Goal: Task Accomplishment & Management: Manage account settings

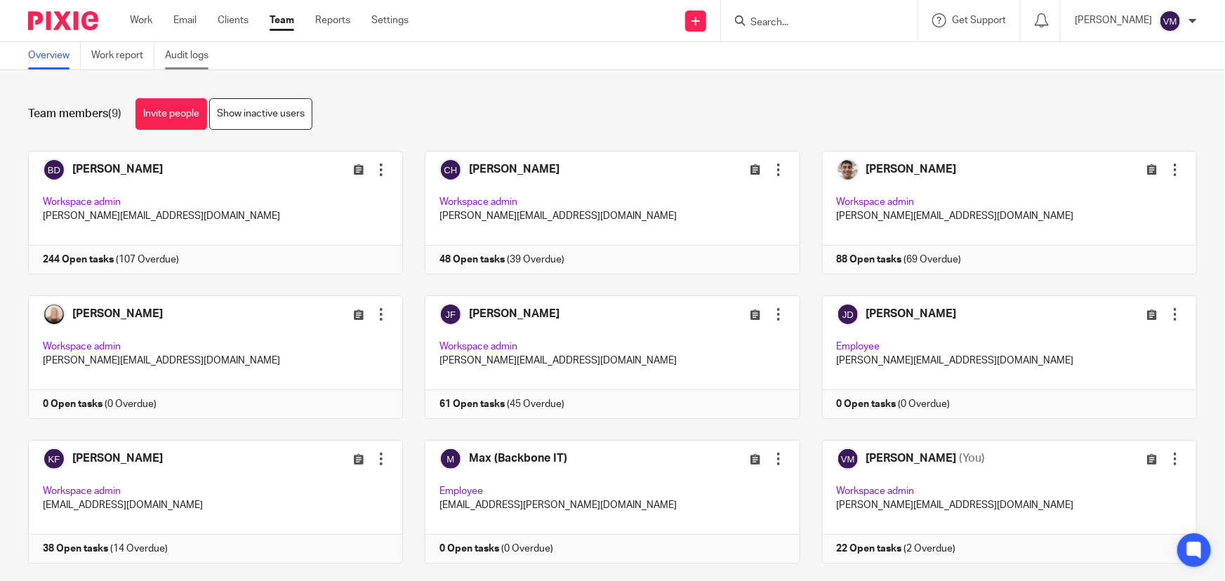
click at [196, 50] on link "Audit logs" at bounding box center [192, 55] width 54 height 27
click at [190, 58] on link "Audit logs" at bounding box center [192, 55] width 54 height 27
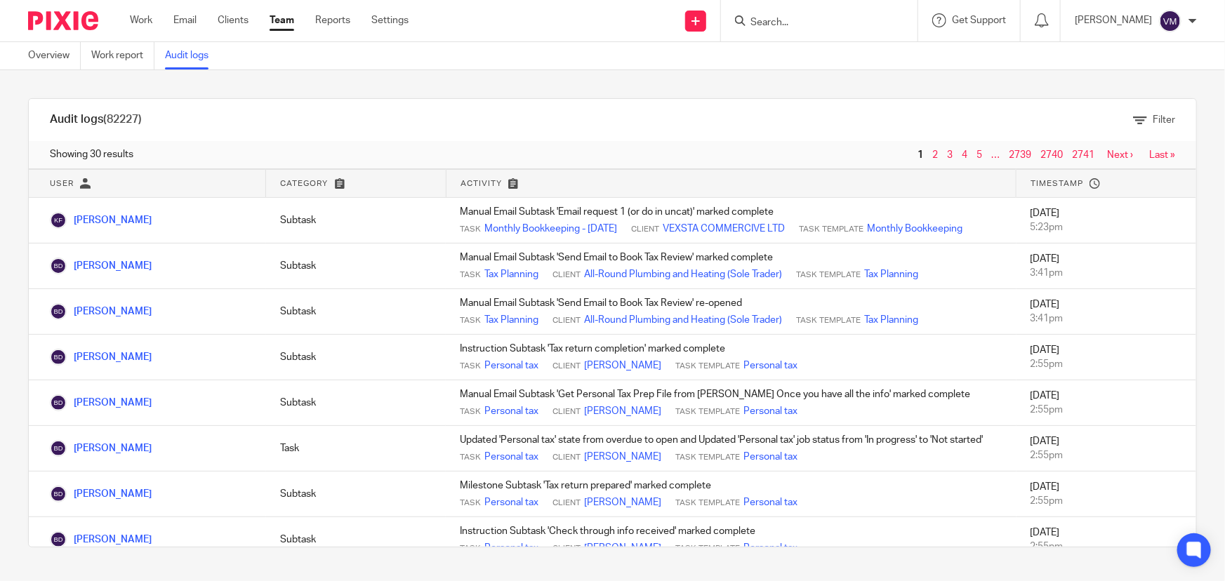
click at [281, 20] on link "Team" at bounding box center [282, 20] width 25 height 14
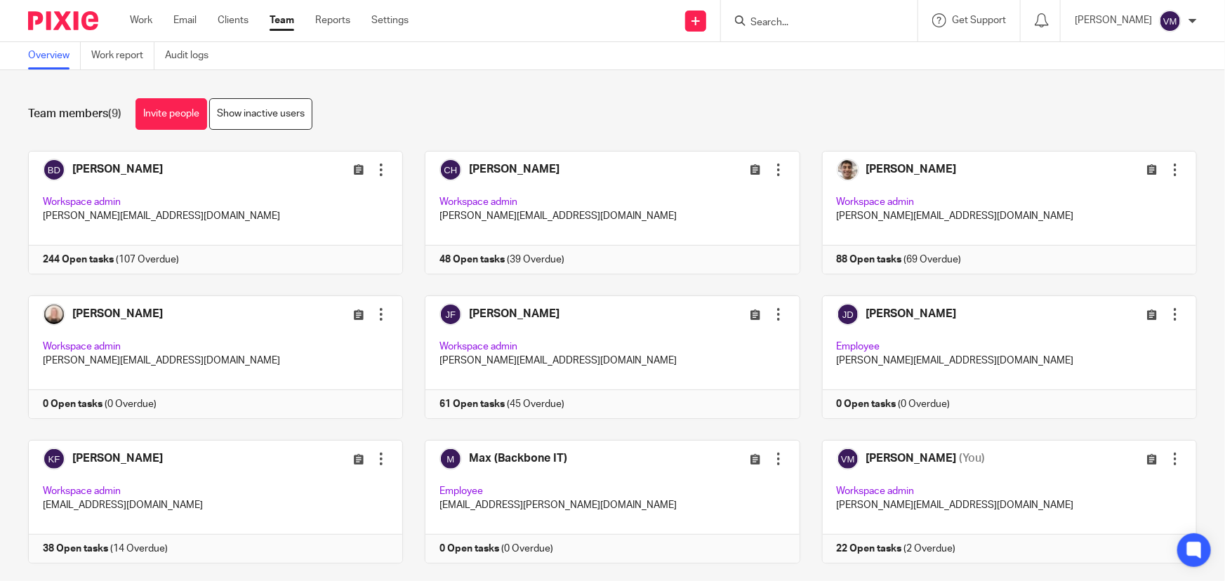
click at [791, 27] on input "Search" at bounding box center [812, 23] width 126 height 13
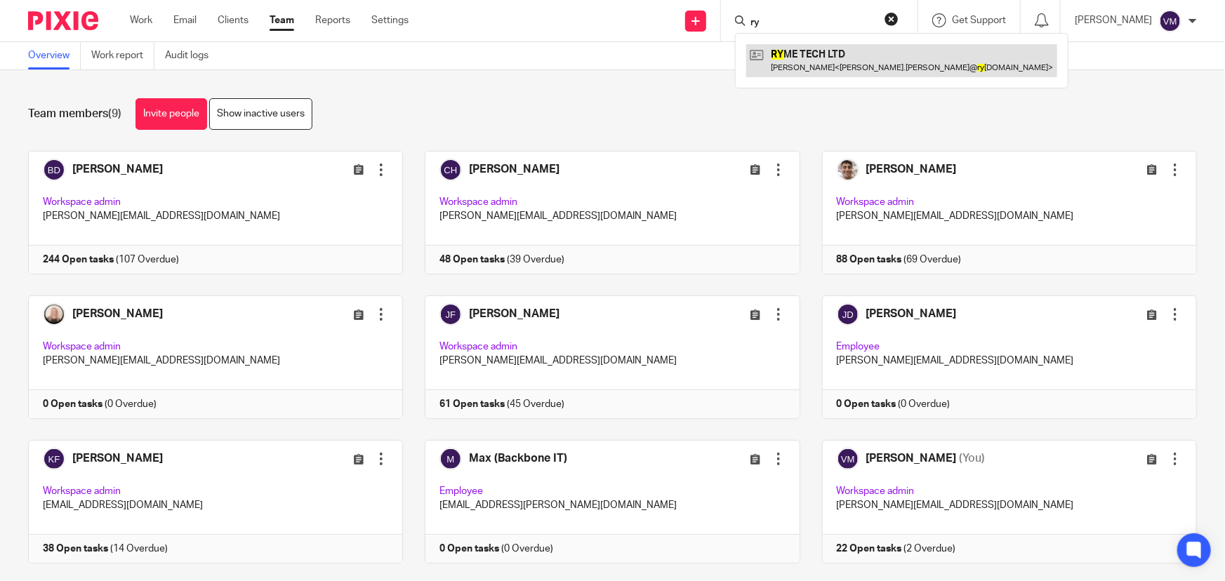
type input "ry"
click at [828, 54] on link at bounding box center [901, 60] width 311 height 32
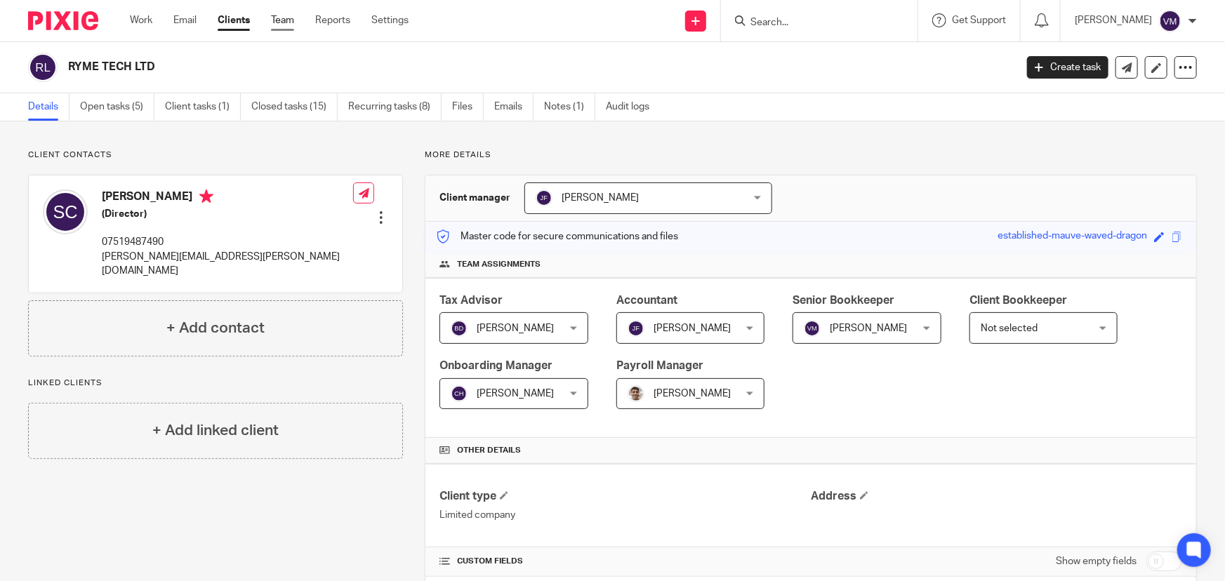
click at [288, 19] on link "Team" at bounding box center [282, 20] width 23 height 14
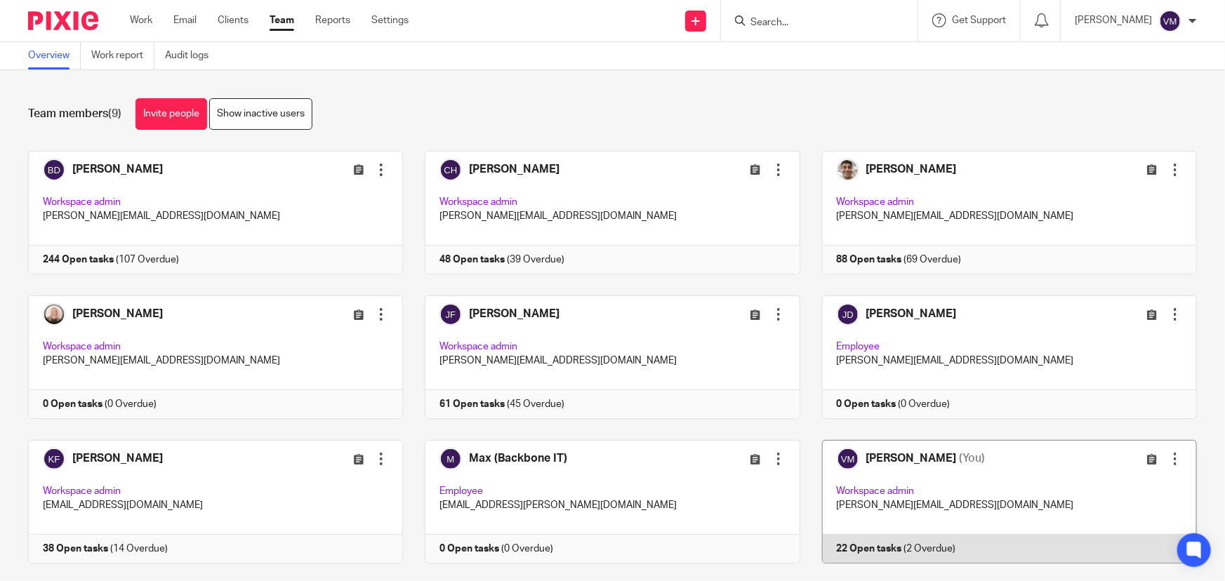
click at [979, 533] on link at bounding box center [998, 502] width 397 height 124
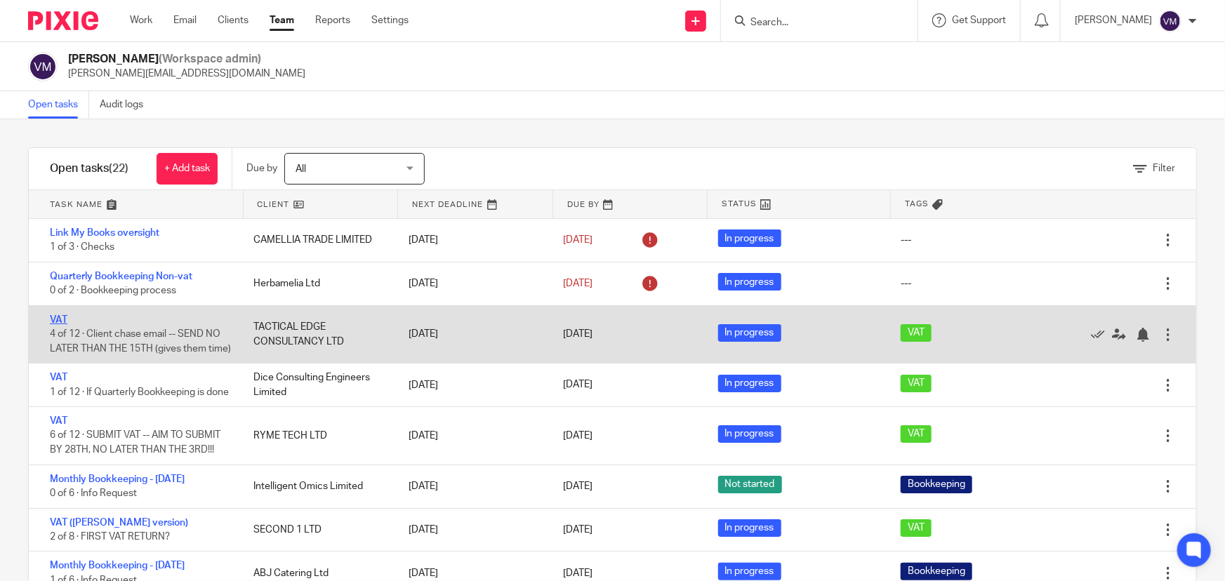
click at [56, 316] on link "VAT" at bounding box center [59, 320] width 18 height 10
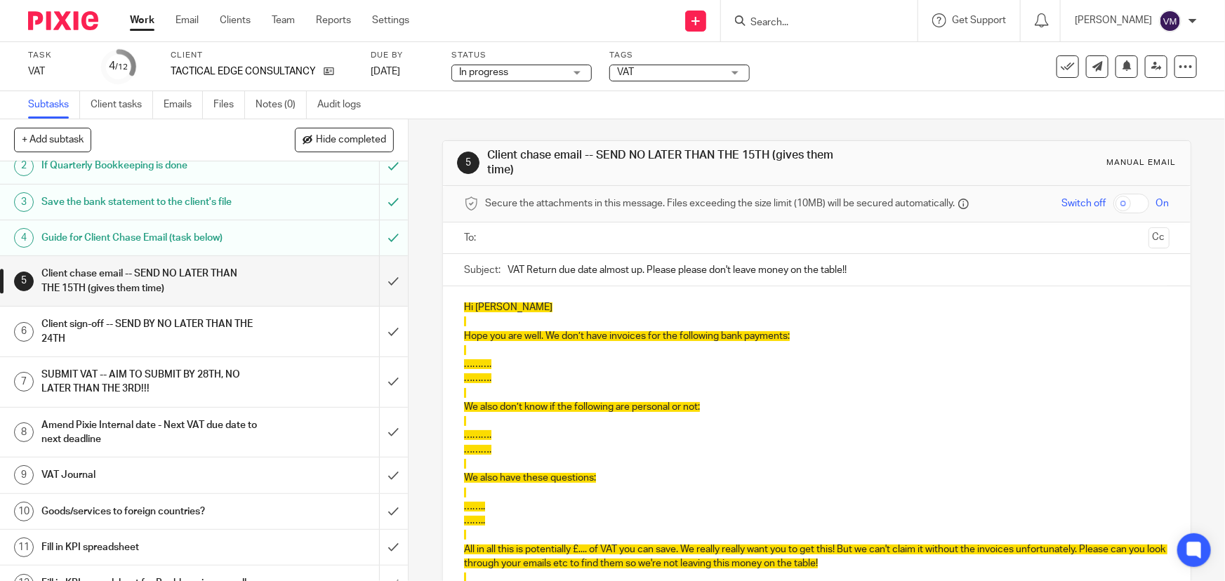
scroll to position [63, 0]
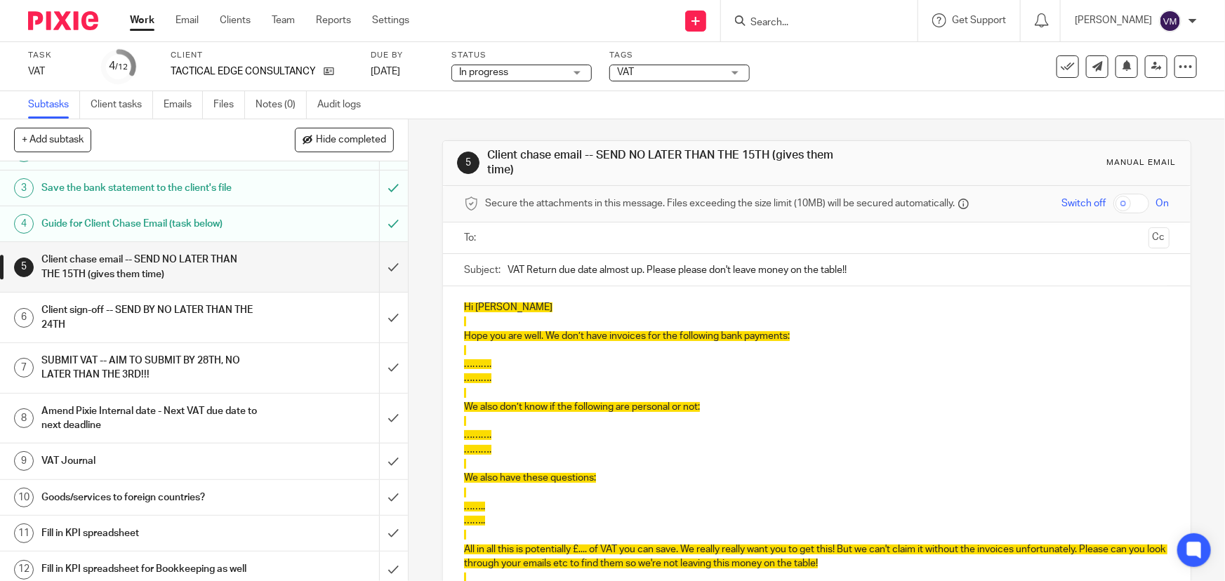
click at [157, 302] on h1 "Client sign-off -- SEND BY NO LATER THAN THE 24TH" at bounding box center [148, 318] width 215 height 36
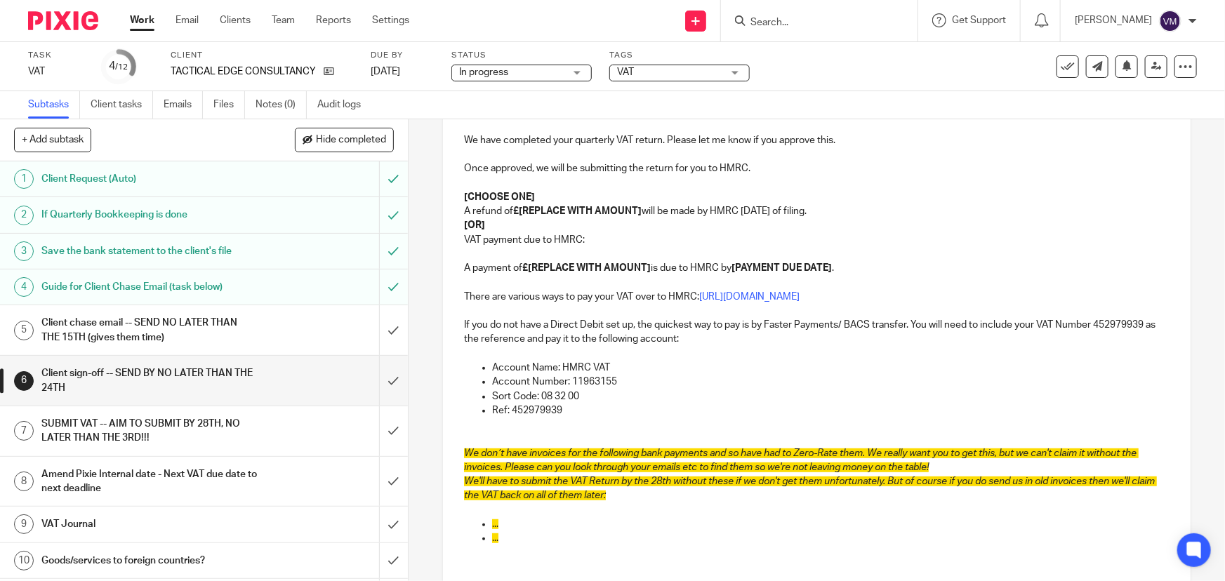
scroll to position [191, 0]
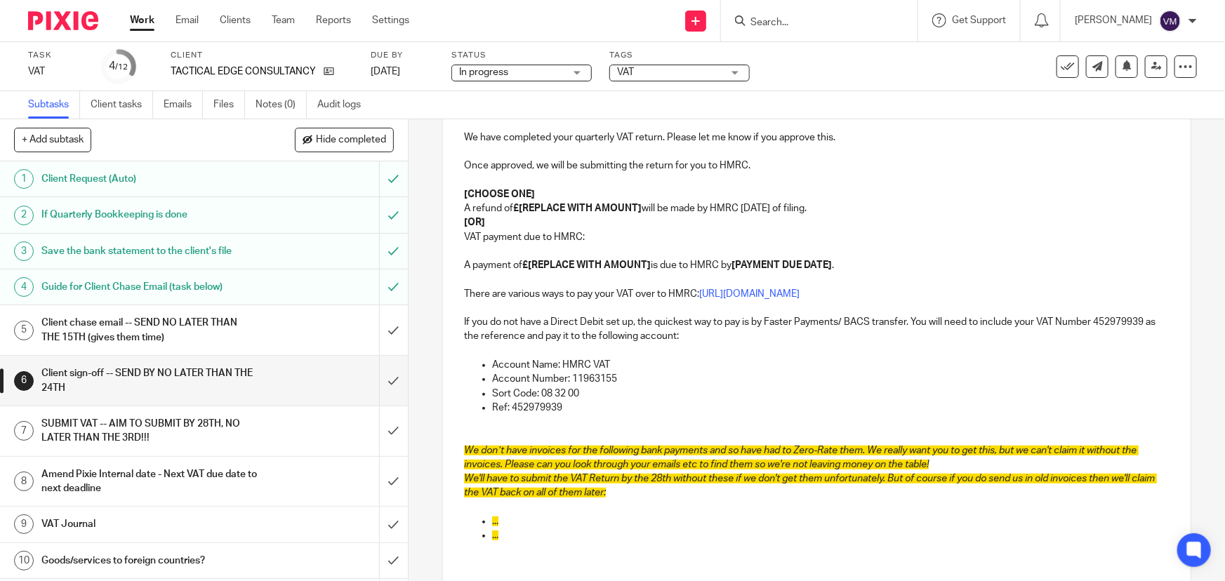
click at [774, 23] on input "Search" at bounding box center [812, 23] width 126 height 13
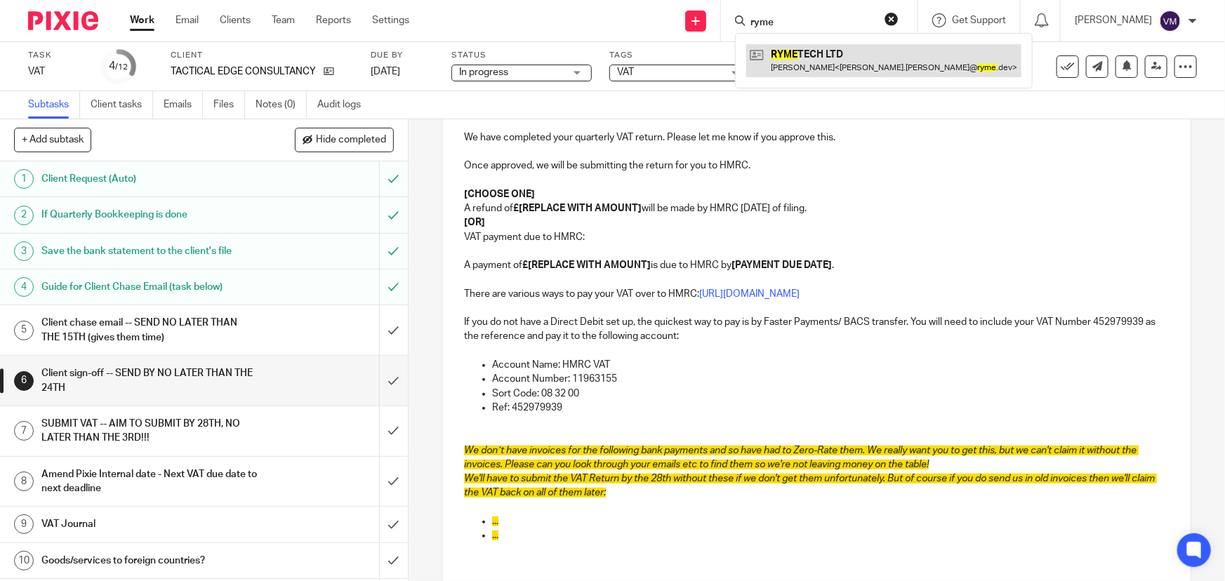
type input "ryme"
click at [828, 60] on link at bounding box center [883, 60] width 275 height 32
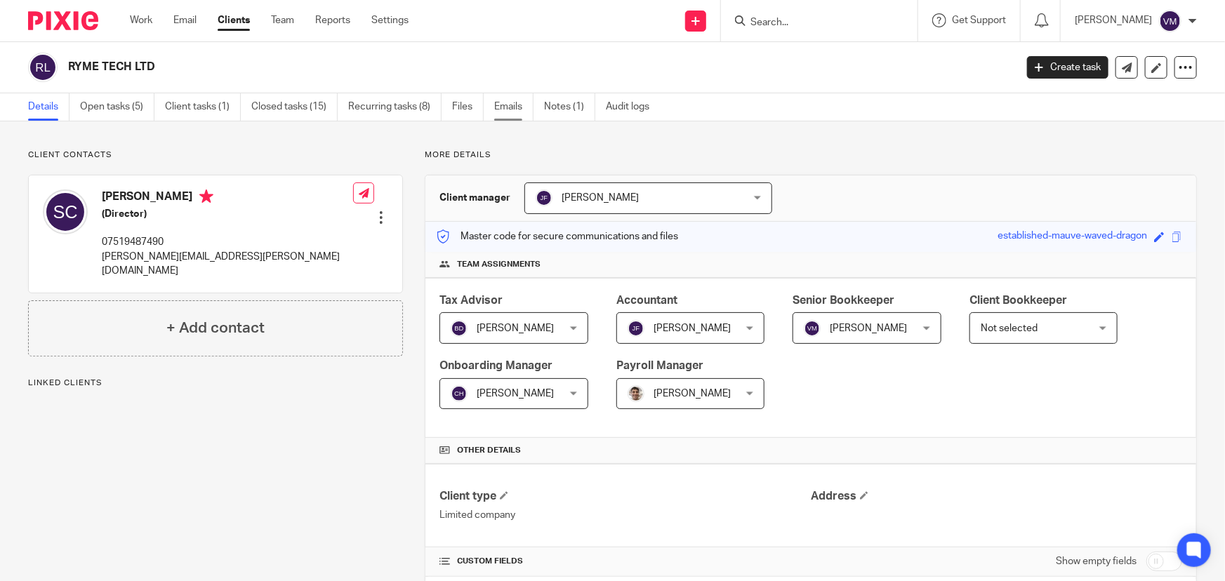
click at [509, 102] on link "Emails" at bounding box center [513, 106] width 39 height 27
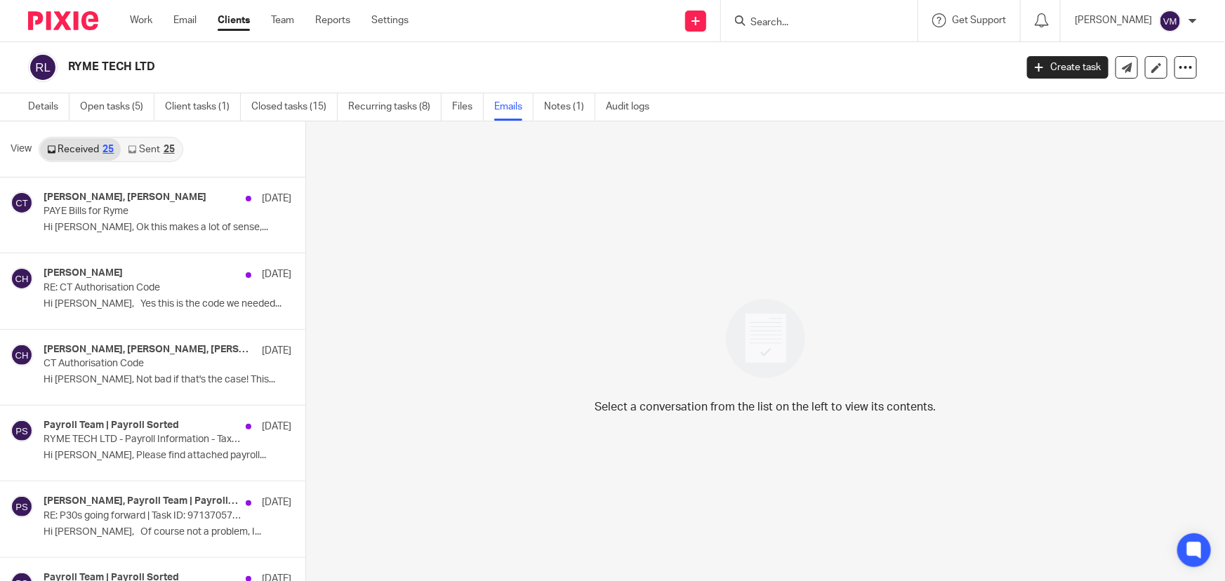
click at [137, 150] on link "Sent 25" at bounding box center [151, 149] width 60 height 22
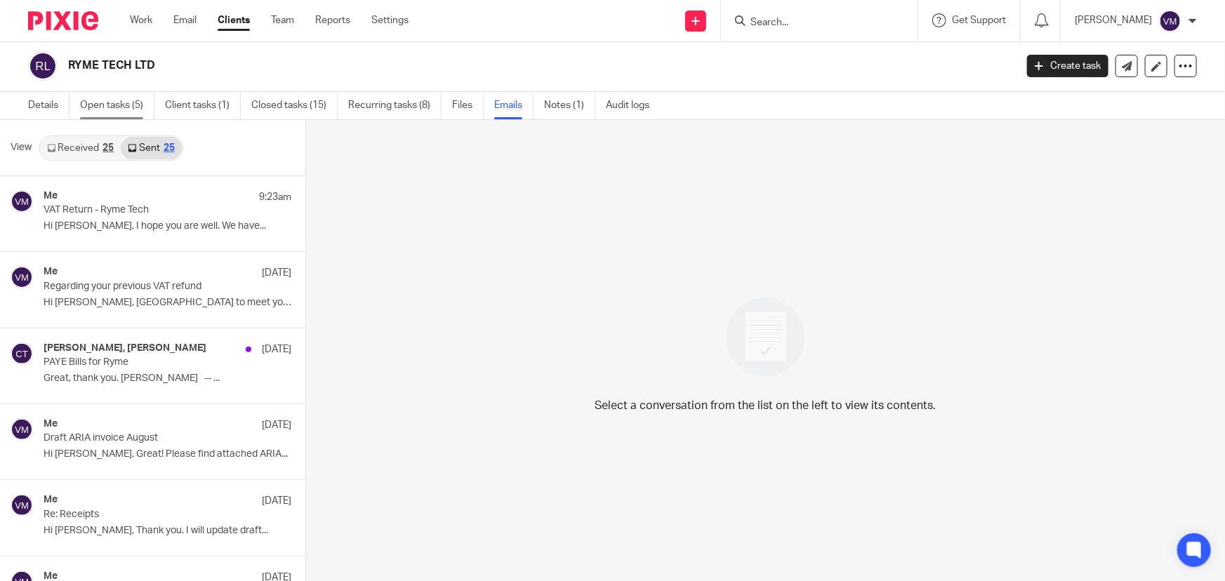
click at [110, 103] on link "Open tasks (5)" at bounding box center [117, 105] width 74 height 27
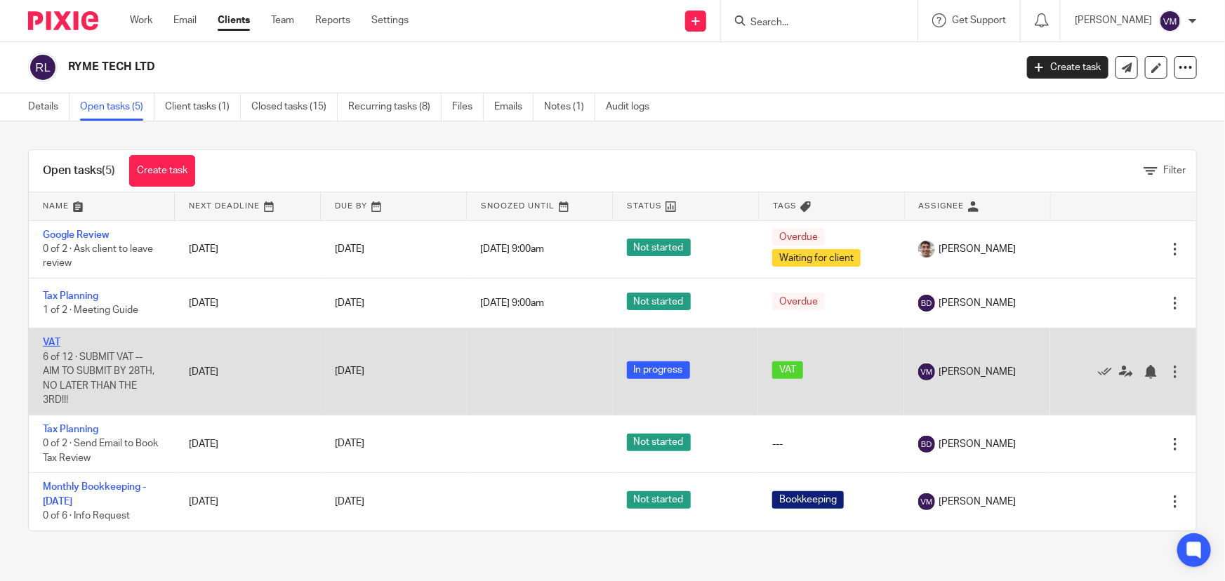
click at [55, 338] on link "VAT" at bounding box center [52, 343] width 18 height 10
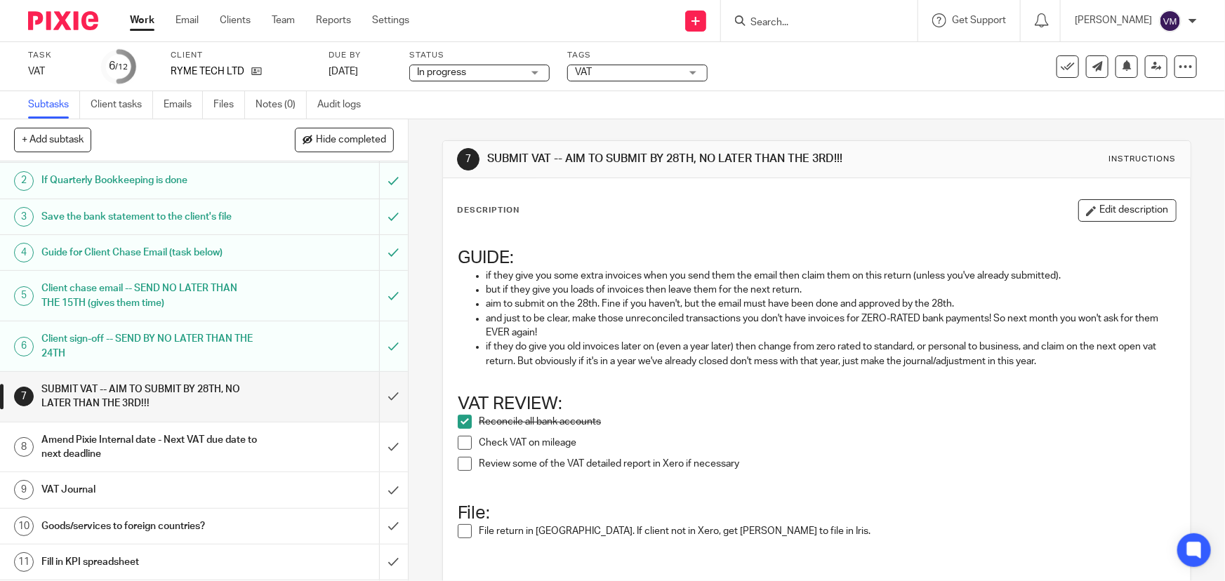
scroll to position [63, 0]
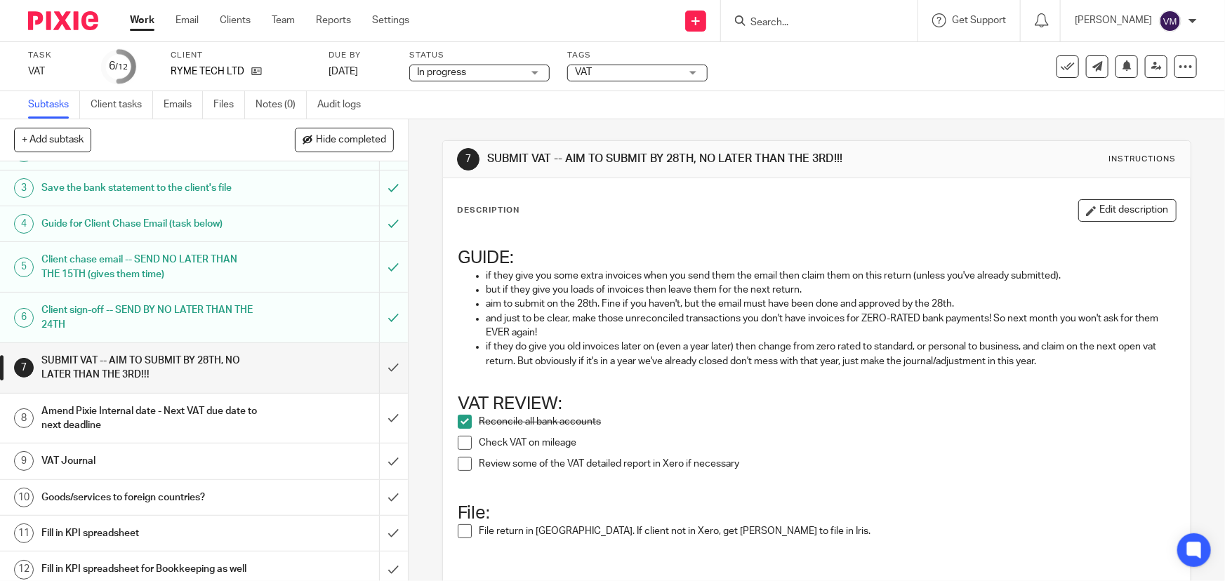
click at [463, 450] on span at bounding box center [465, 443] width 14 height 14
click at [458, 471] on span at bounding box center [465, 464] width 14 height 14
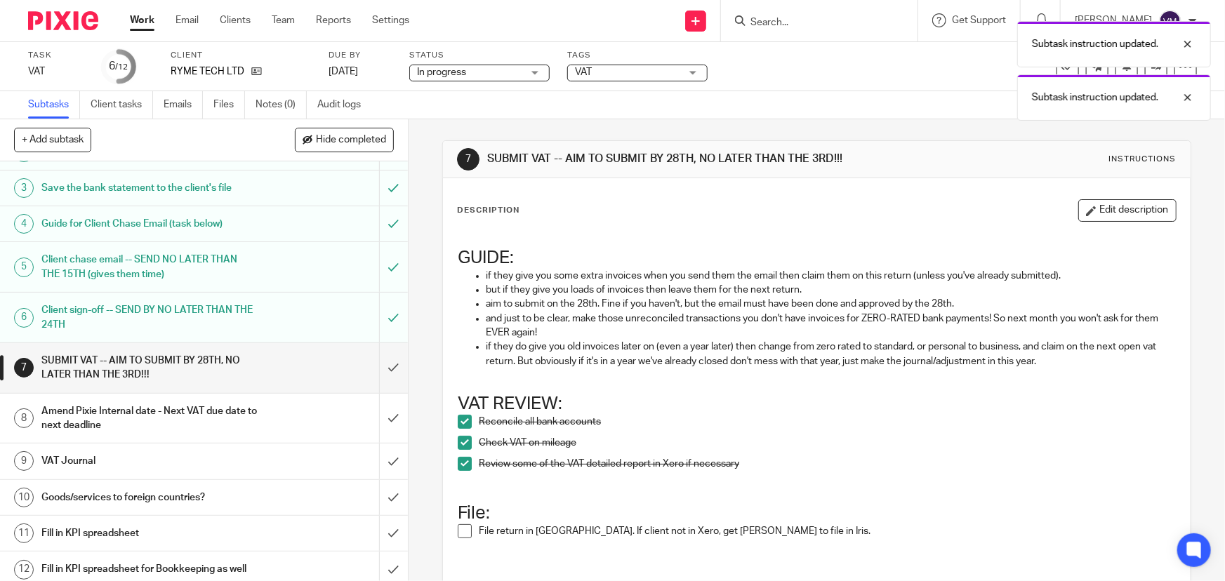
click at [461, 537] on span at bounding box center [465, 531] width 14 height 14
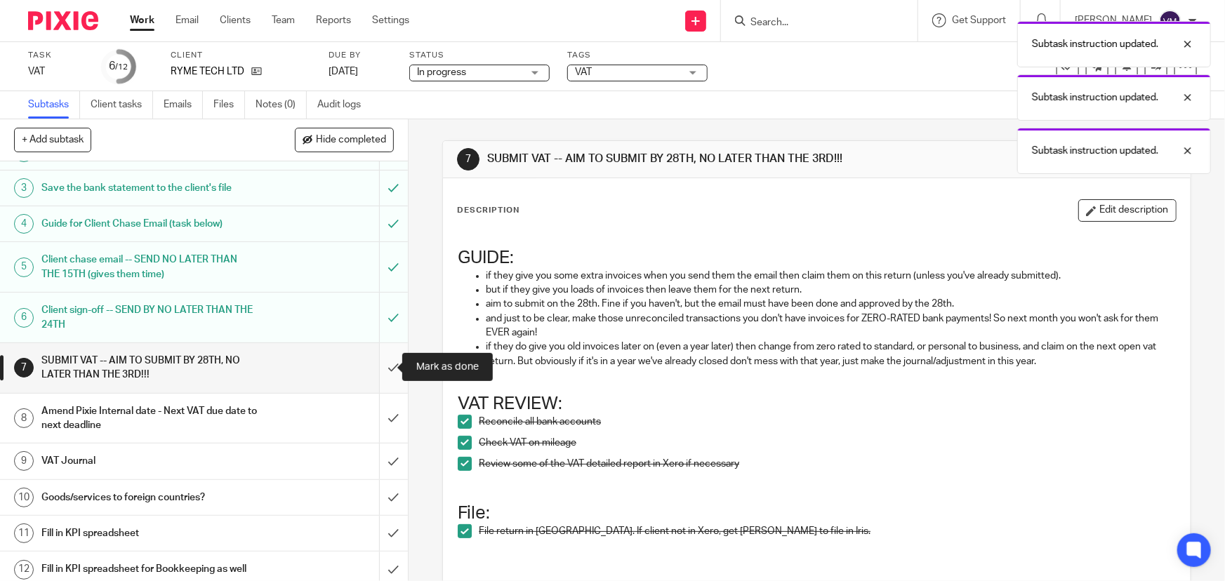
click at [379, 365] on input "submit" at bounding box center [204, 368] width 408 height 50
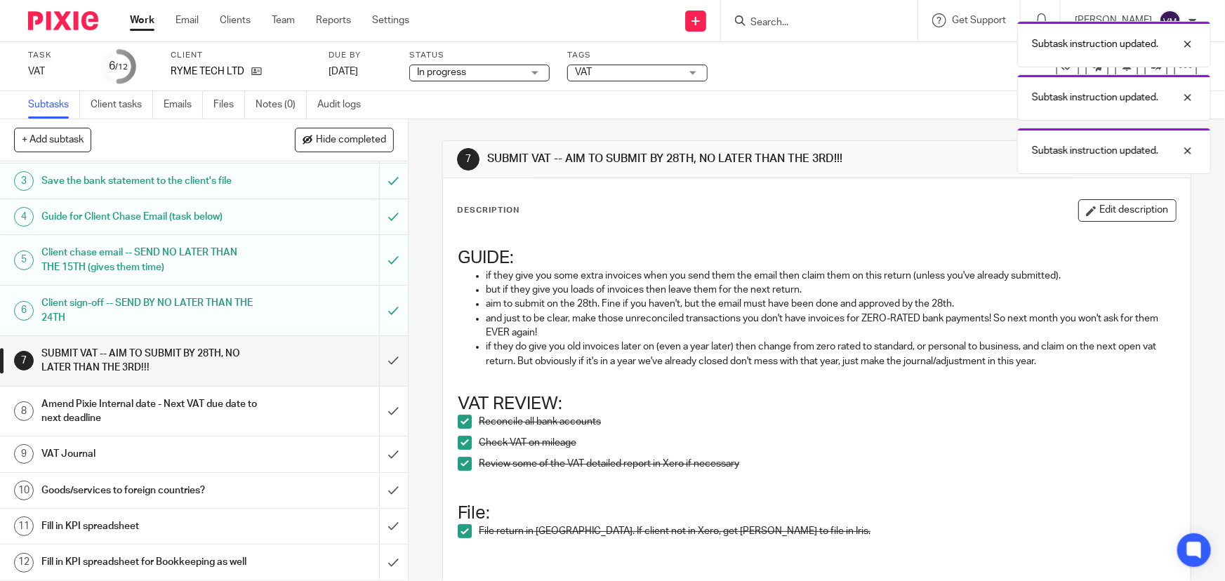
scroll to position [84, 0]
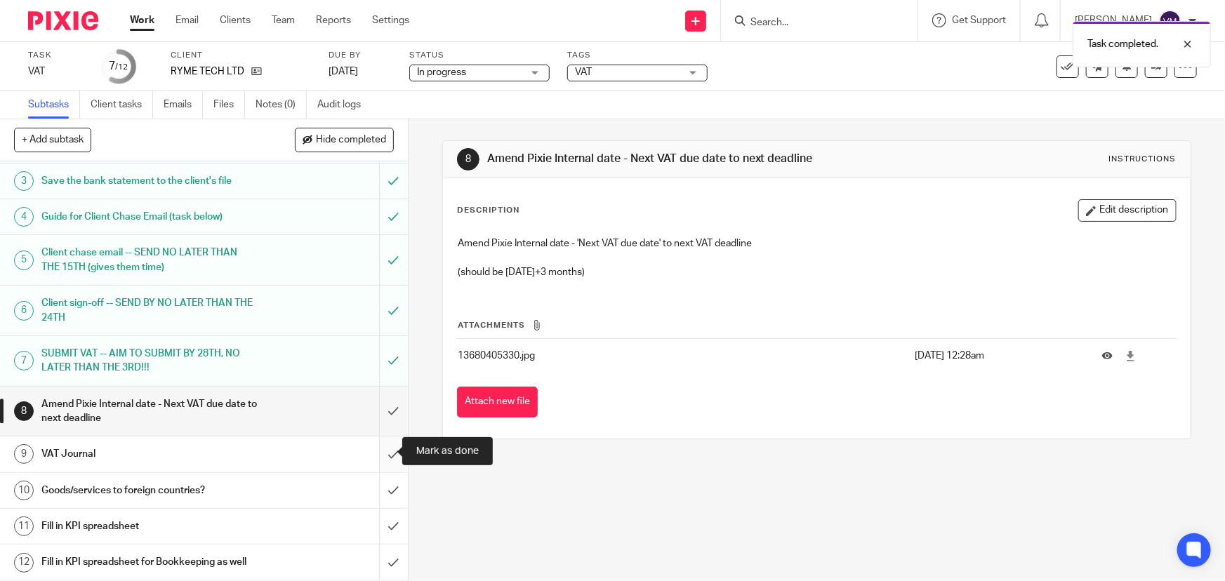
scroll to position [84, 0]
click at [383, 439] on input "submit" at bounding box center [204, 454] width 408 height 35
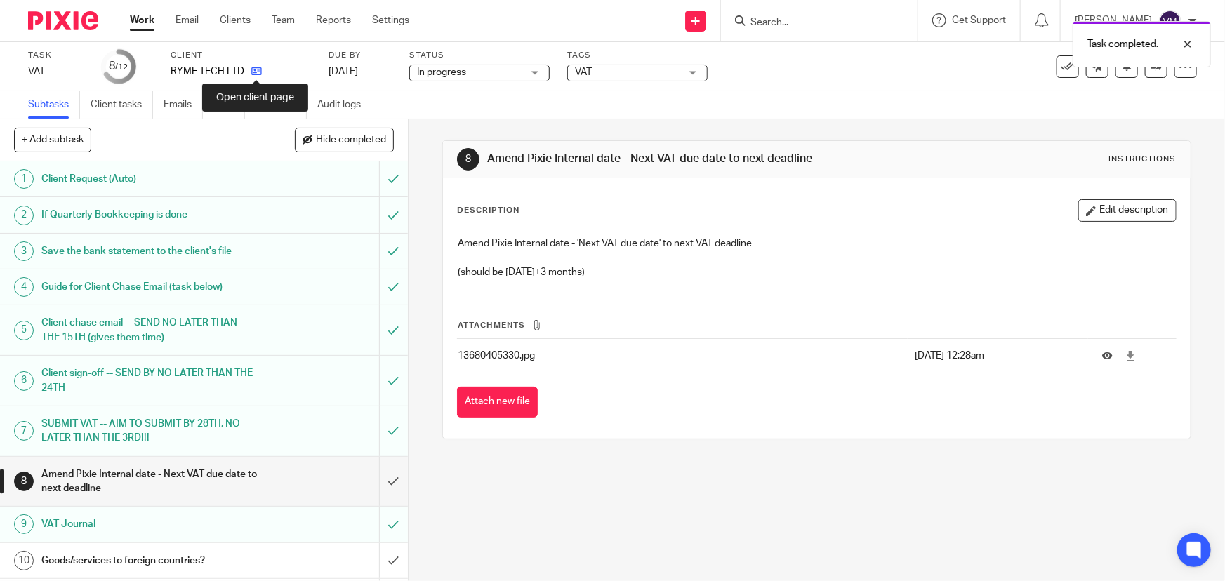
click at [256, 70] on icon at bounding box center [256, 71] width 11 height 11
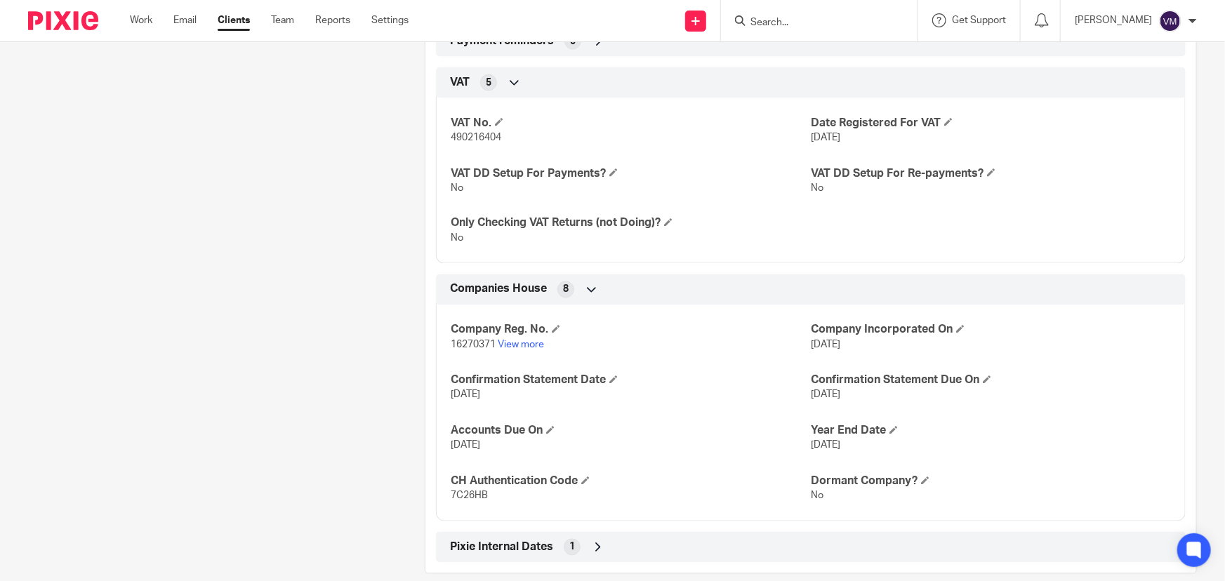
scroll to position [1168, 0]
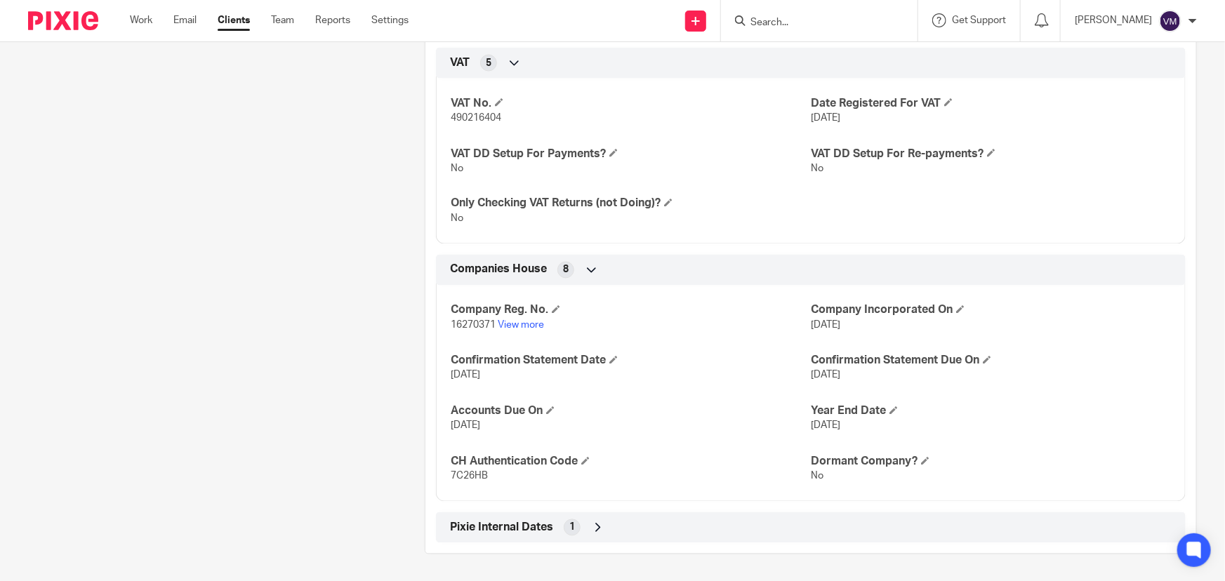
click at [600, 524] on icon at bounding box center [598, 528] width 14 height 14
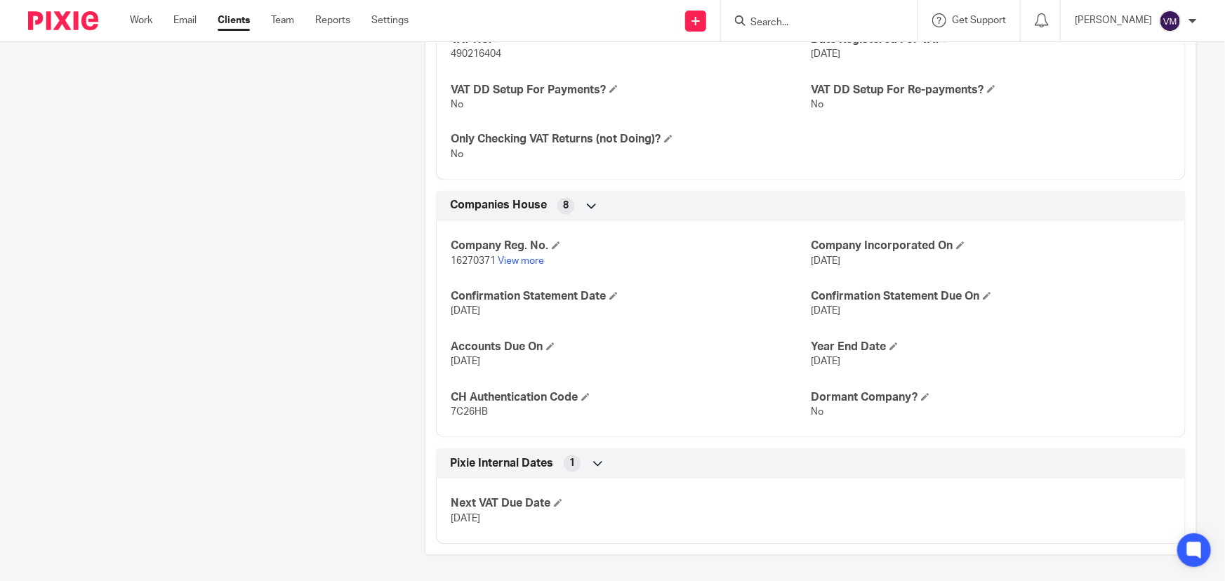
scroll to position [1233, 0]
click at [555, 501] on span at bounding box center [558, 502] width 8 height 8
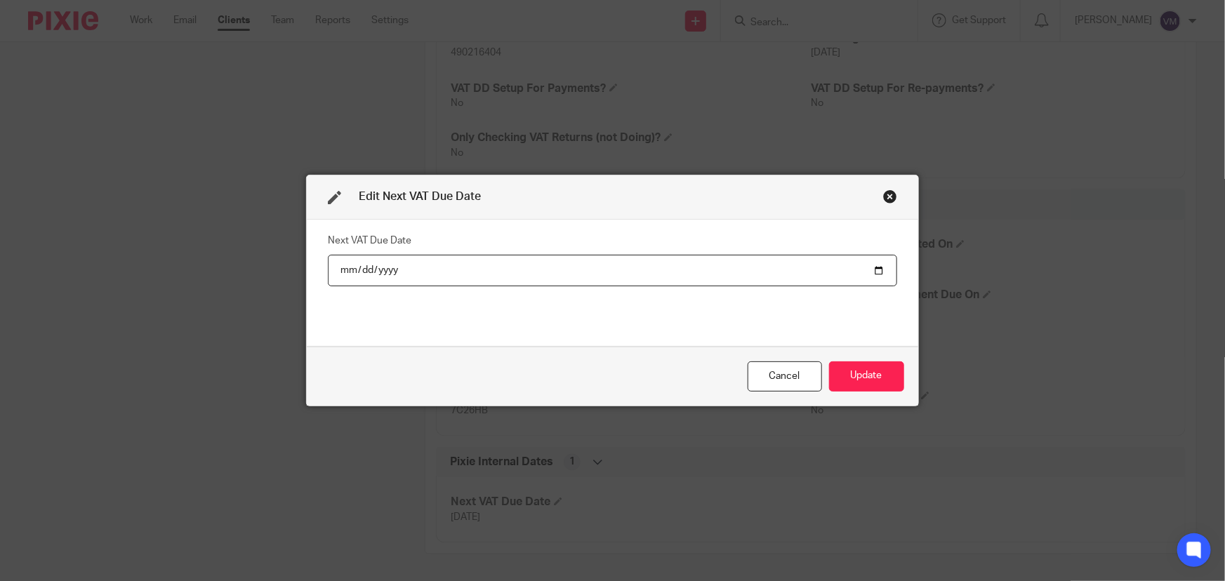
click at [357, 272] on input "2025-07-07" at bounding box center [612, 271] width 569 height 32
type input "2025-10-07"
click at [872, 376] on button "Update" at bounding box center [866, 377] width 75 height 30
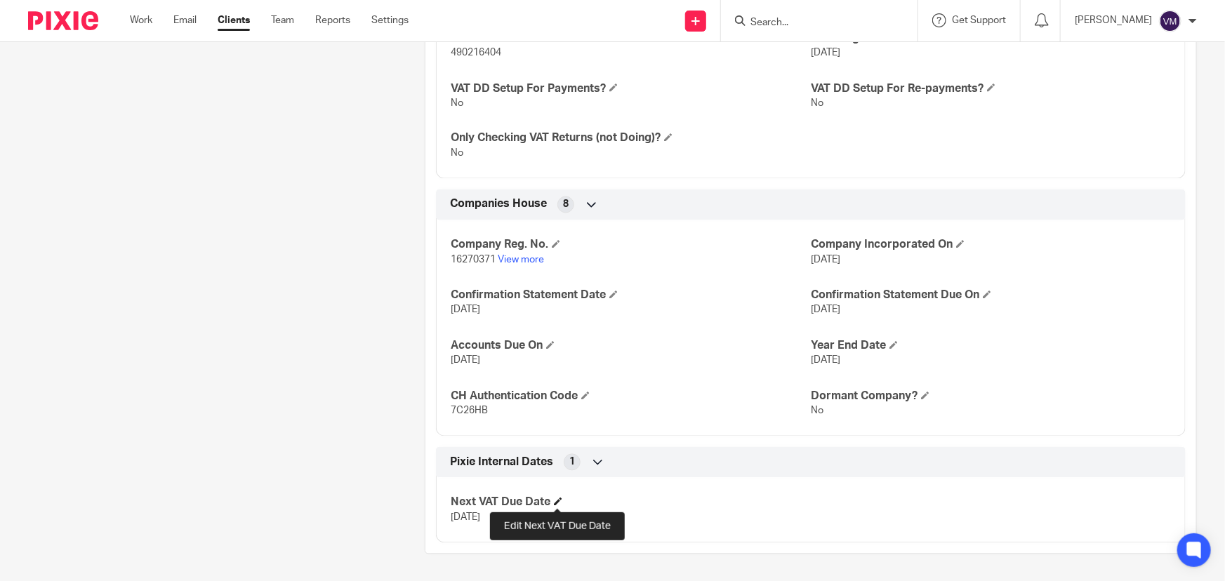
click at [557, 498] on span at bounding box center [558, 502] width 8 height 8
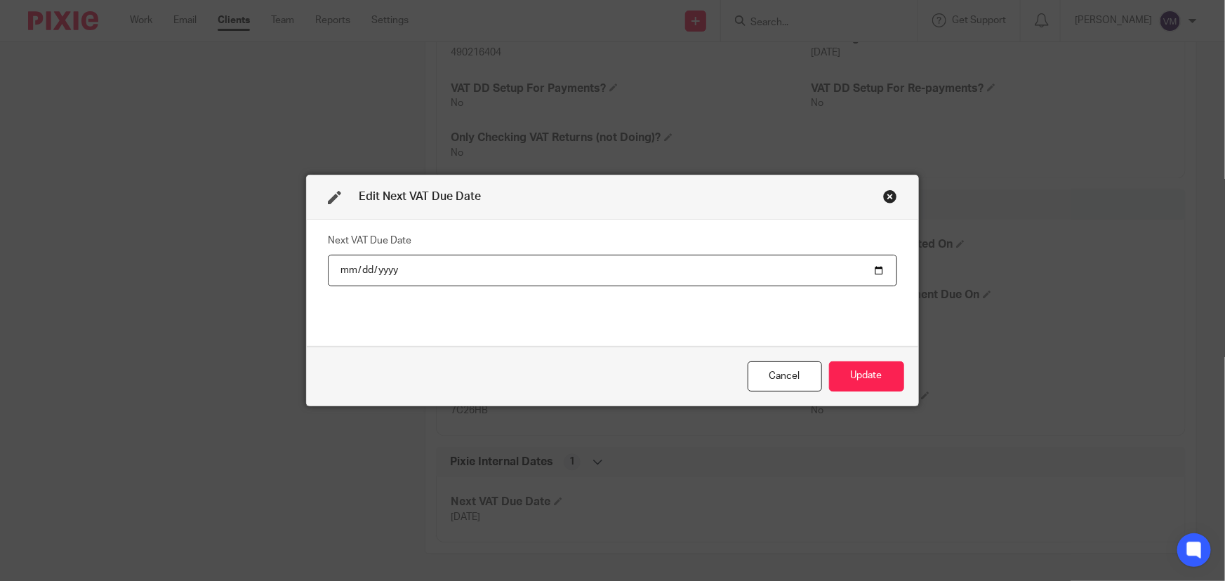
click at [360, 274] on input "2025-10-07" at bounding box center [612, 271] width 569 height 32
click at [404, 270] on input "2025-01-07" at bounding box center [612, 271] width 569 height 32
click at [388, 270] on input "2025-01-07" at bounding box center [612, 271] width 569 height 32
type input "2026-01-07"
click at [877, 377] on button "Update" at bounding box center [866, 377] width 75 height 30
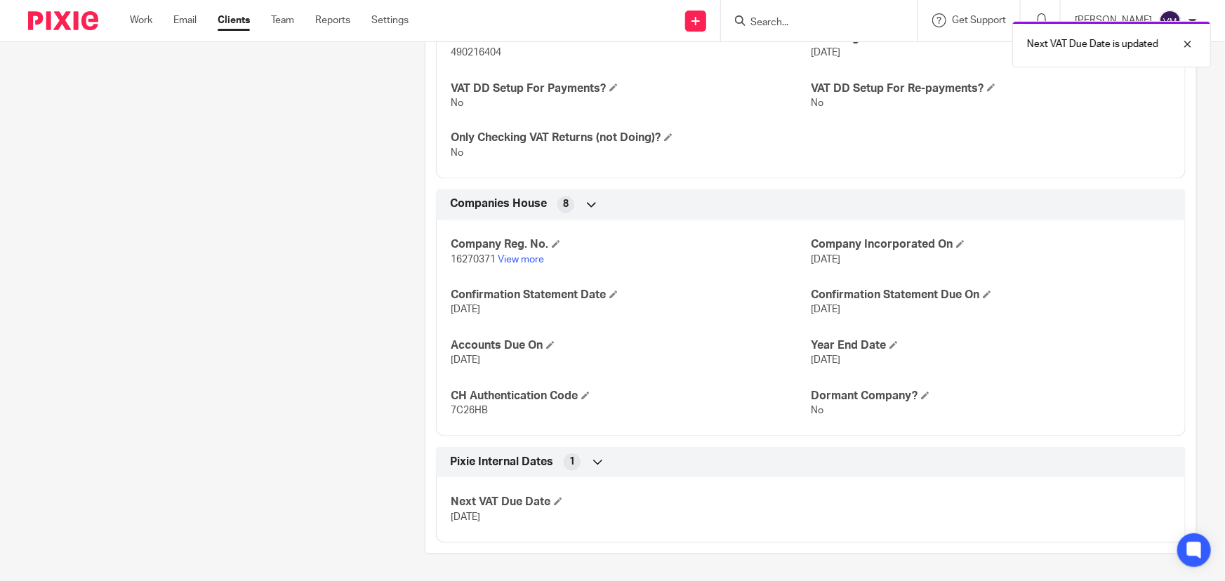
click at [770, 20] on div "Next VAT Due Date is updated" at bounding box center [912, 40] width 599 height 53
click at [784, 21] on div "Next VAT Due Date is updated" at bounding box center [912, 40] width 599 height 53
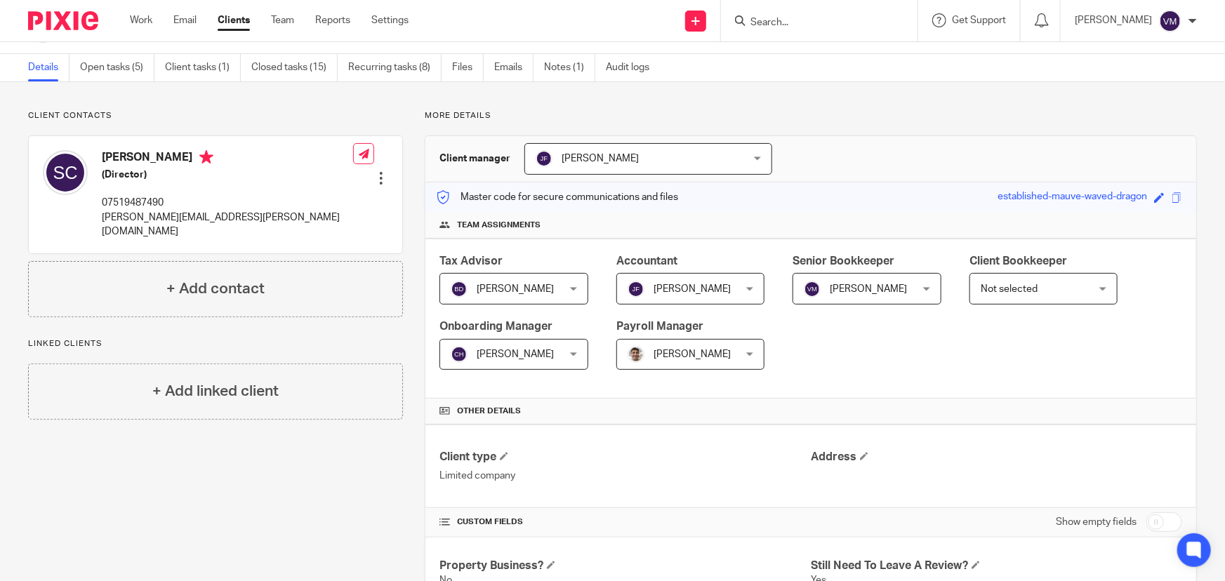
scroll to position [0, 0]
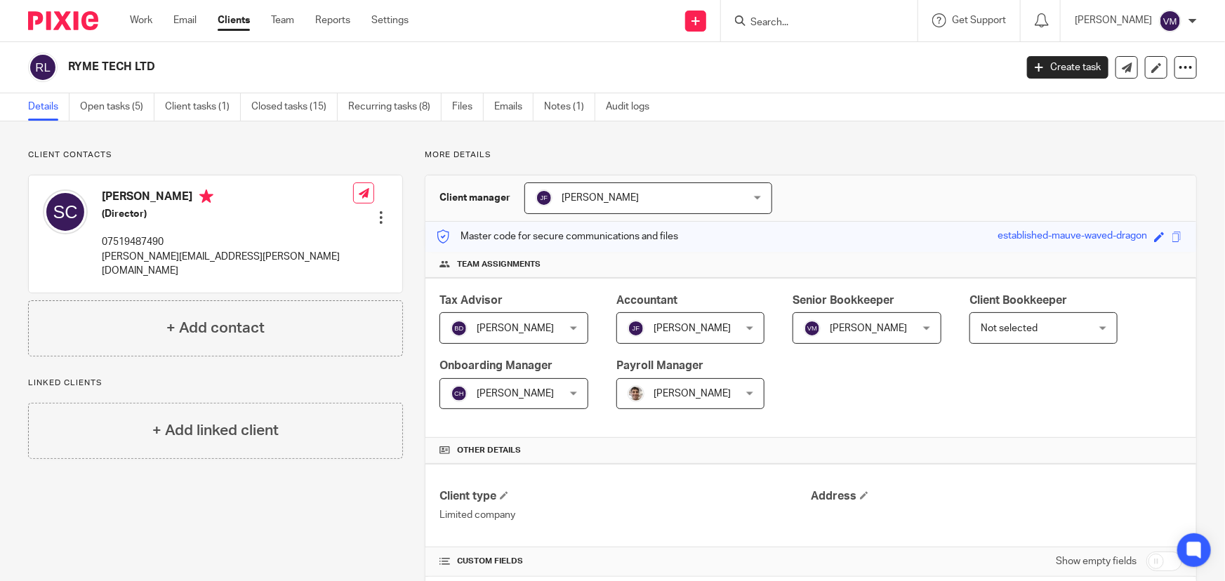
click at [777, 22] on input "Search" at bounding box center [812, 23] width 126 height 13
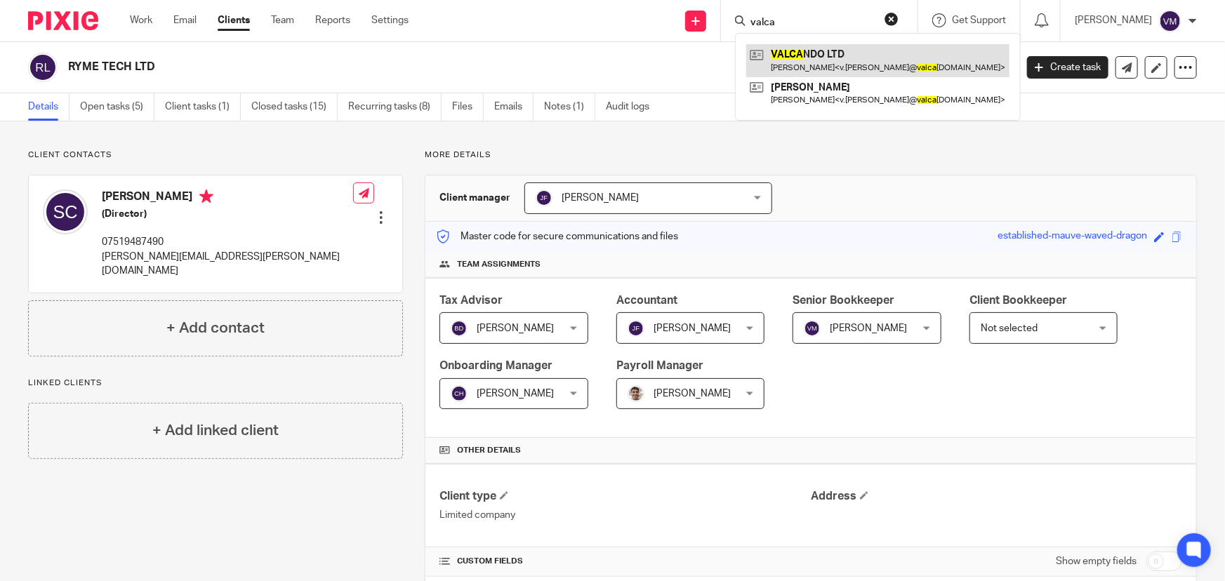
type input "valca"
click at [826, 50] on link at bounding box center [877, 60] width 263 height 32
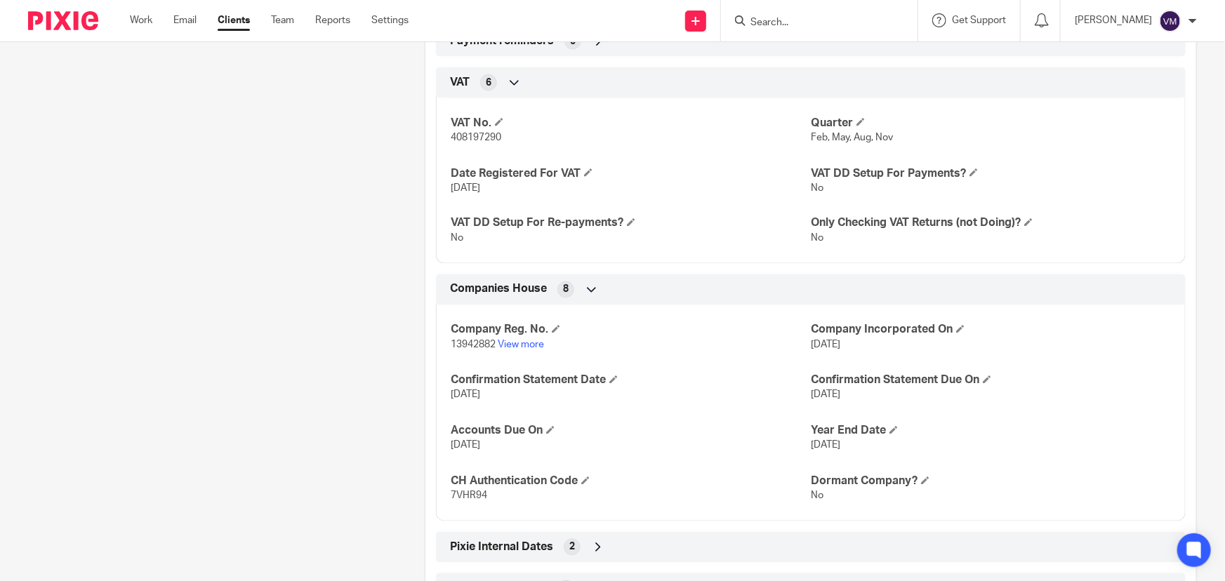
scroll to position [1209, 0]
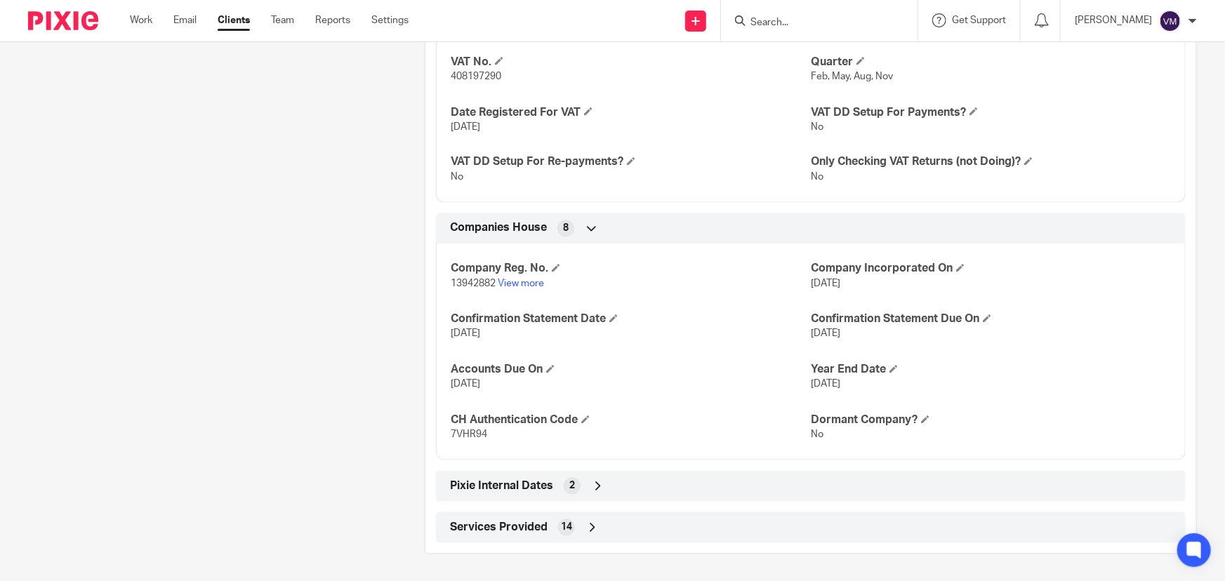
click at [576, 489] on div "2" at bounding box center [572, 486] width 17 height 17
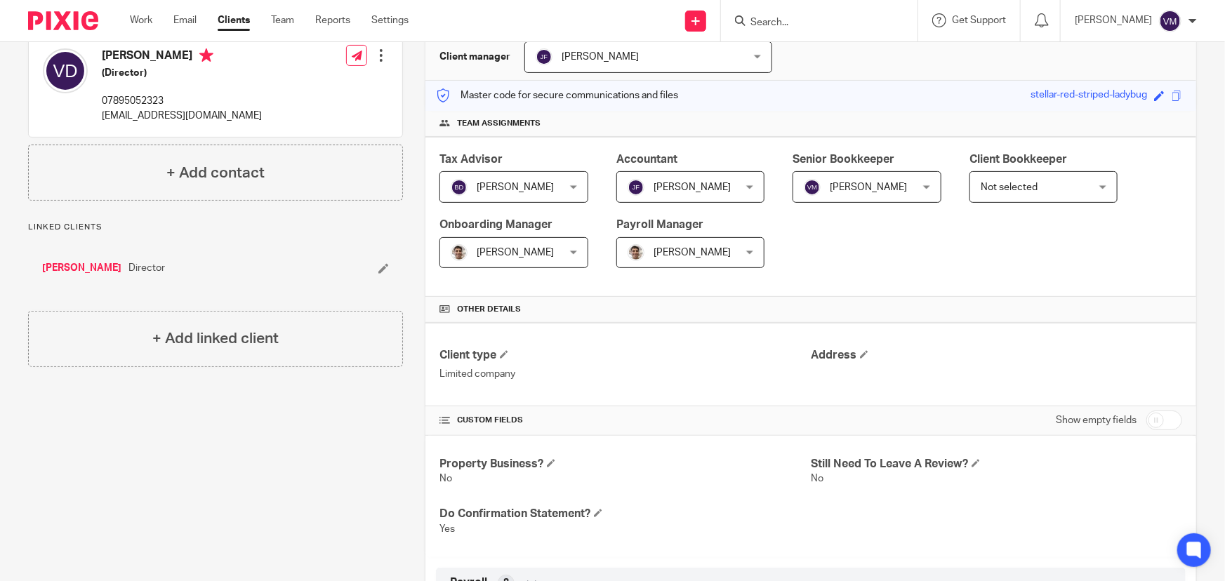
scroll to position [0, 0]
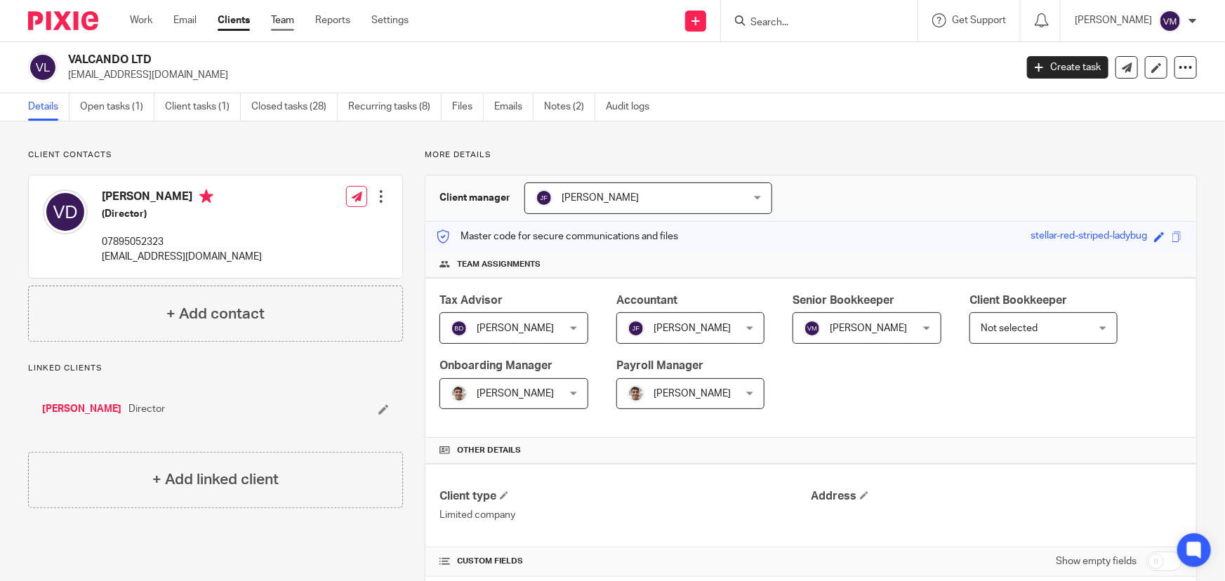
click at [284, 15] on link "Team" at bounding box center [282, 20] width 23 height 14
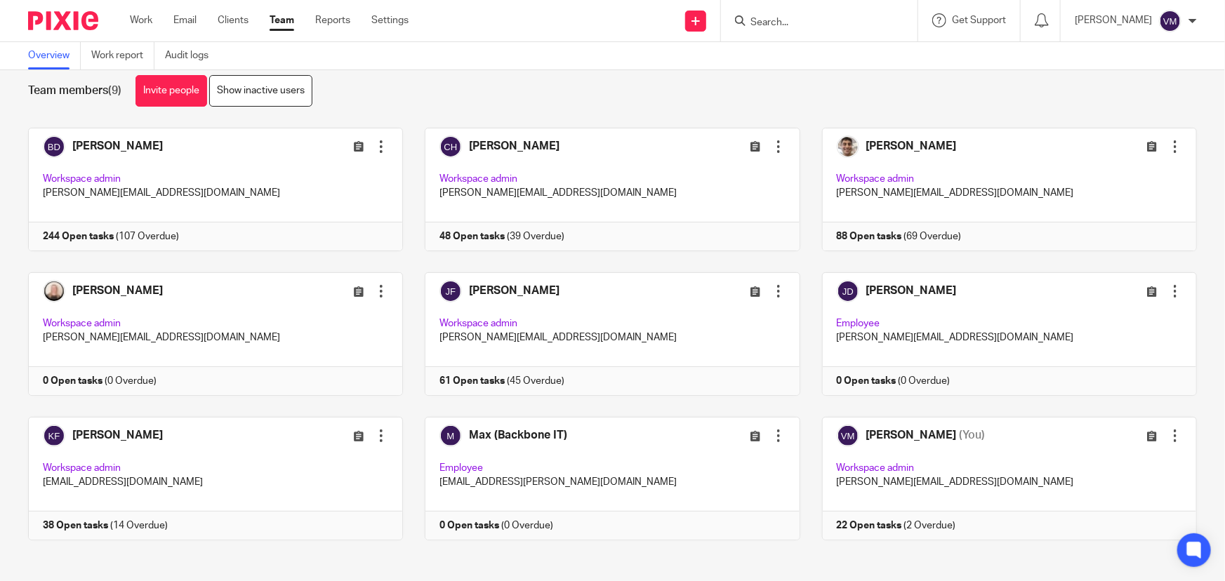
scroll to position [30, 0]
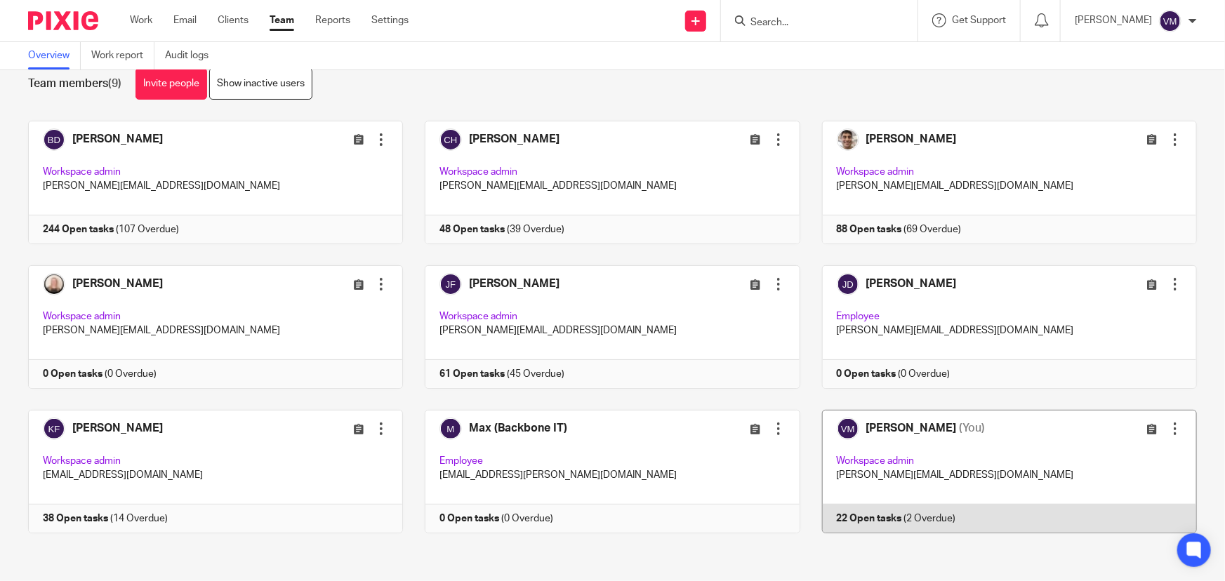
click at [930, 519] on link at bounding box center [998, 472] width 397 height 124
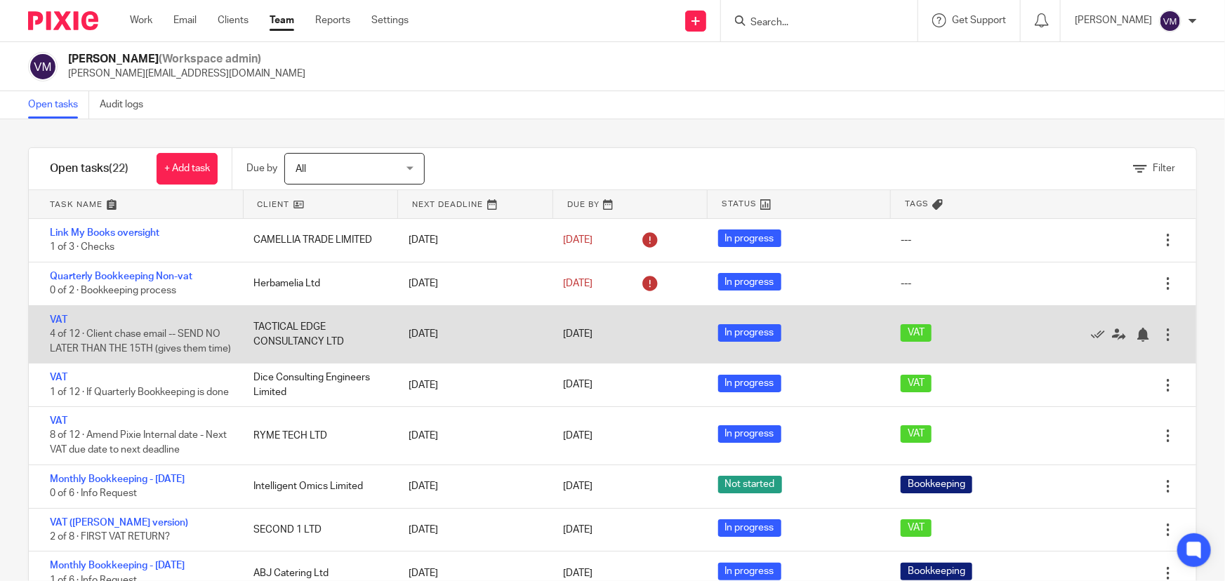
scroll to position [63, 0]
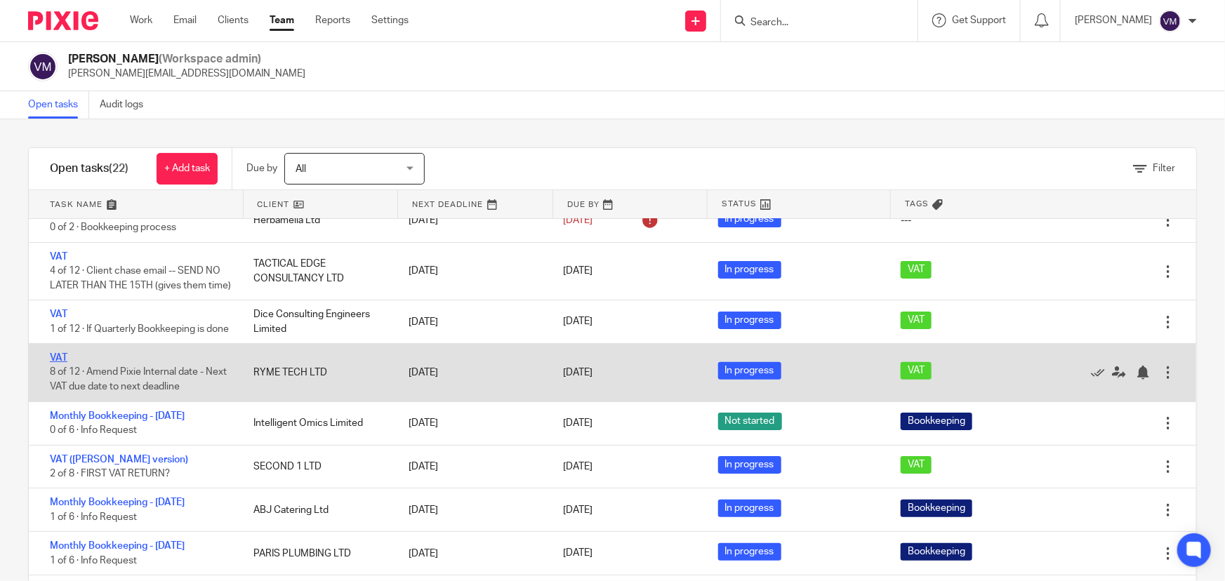
click at [59, 363] on link "VAT" at bounding box center [59, 358] width 18 height 10
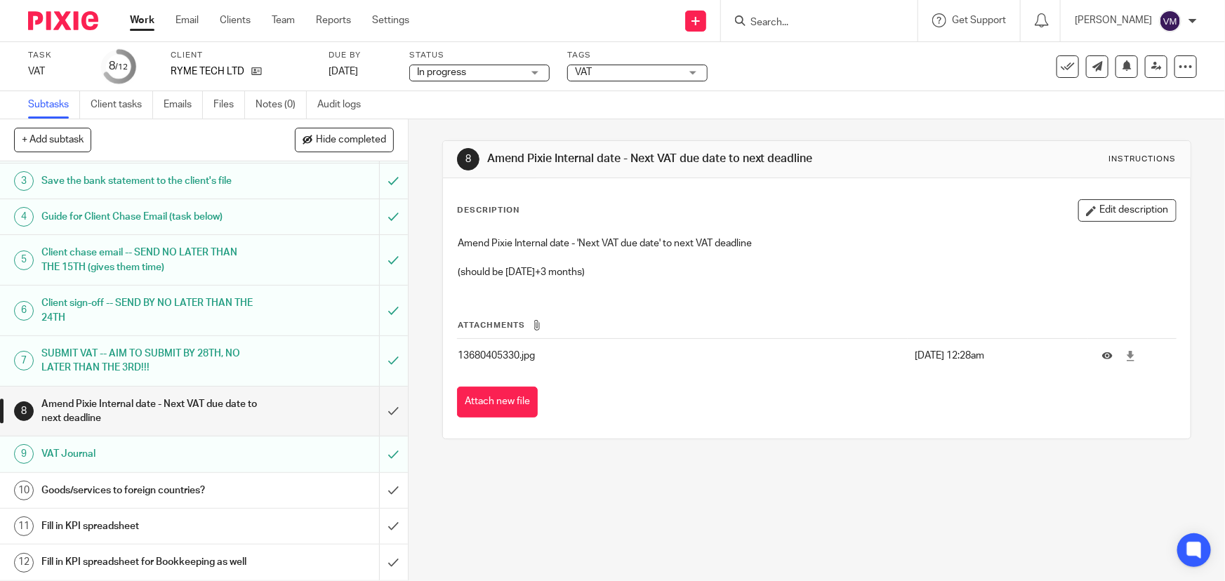
scroll to position [84, 0]
click at [376, 391] on input "submit" at bounding box center [204, 412] width 408 height 50
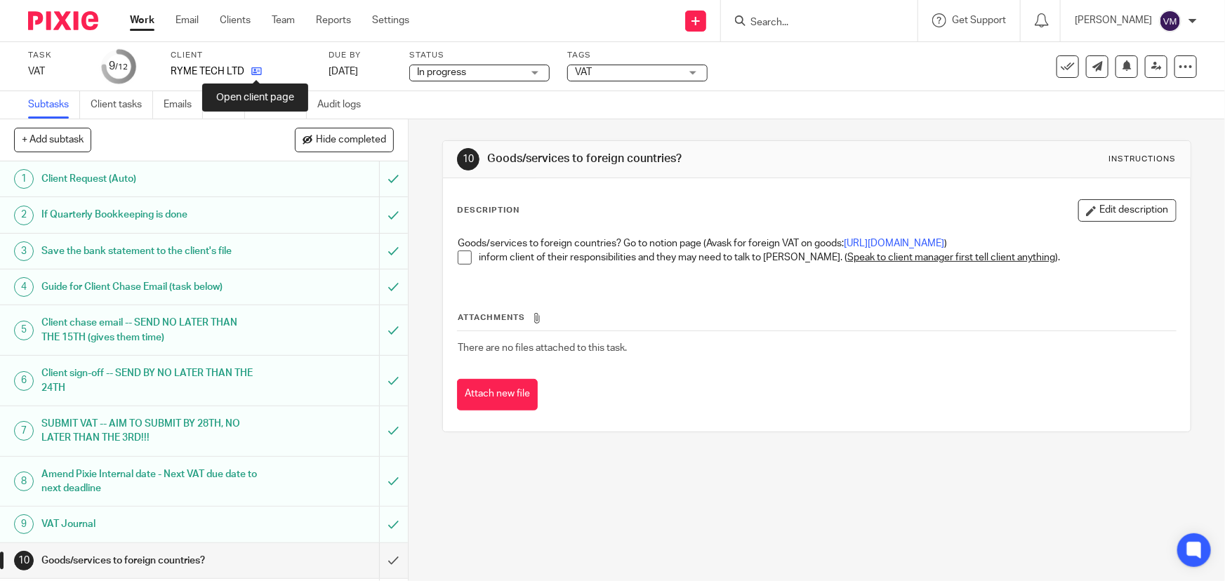
click at [257, 70] on icon at bounding box center [256, 71] width 11 height 11
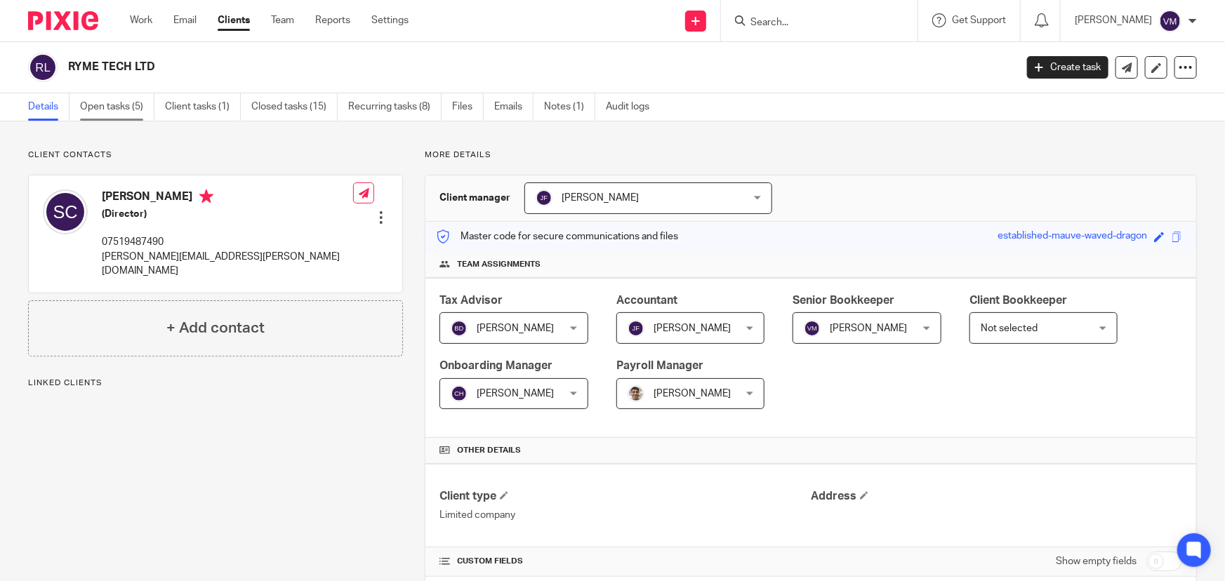
click at [126, 106] on link "Open tasks (5)" at bounding box center [117, 106] width 74 height 27
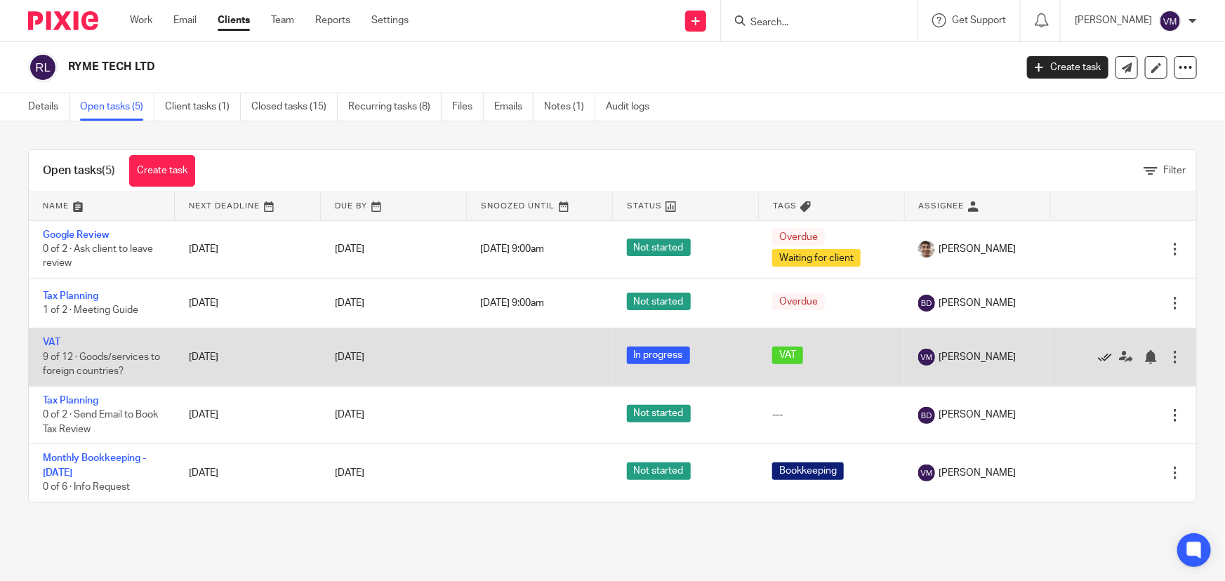
click at [1098, 353] on icon at bounding box center [1105, 357] width 14 height 14
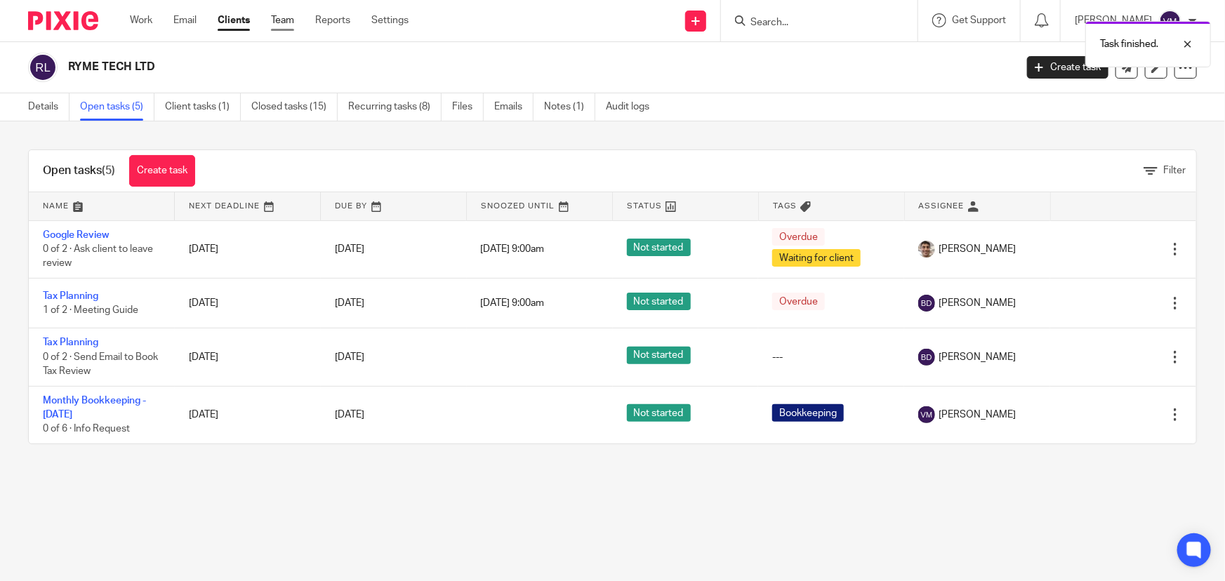
click at [281, 22] on link "Team" at bounding box center [282, 20] width 23 height 14
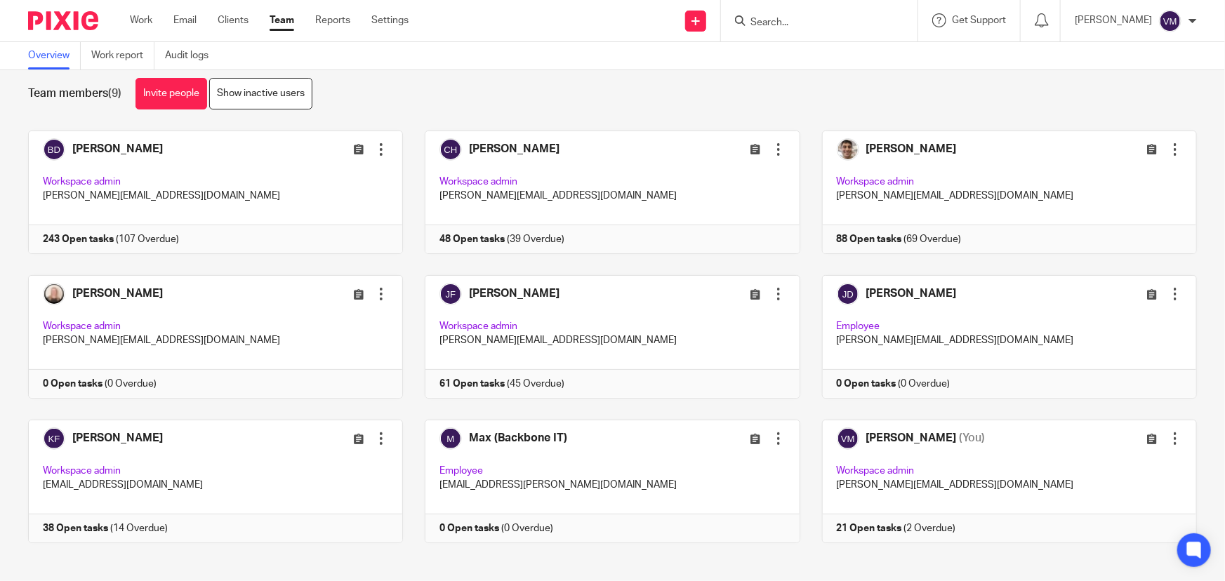
scroll to position [30, 0]
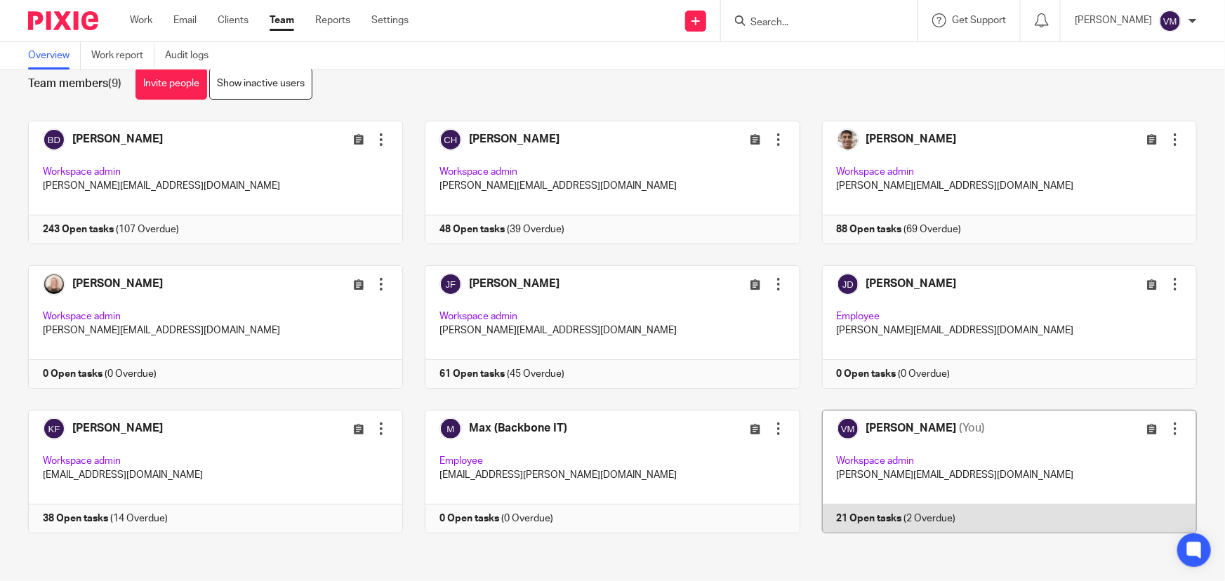
click at [927, 514] on link at bounding box center [998, 472] width 397 height 124
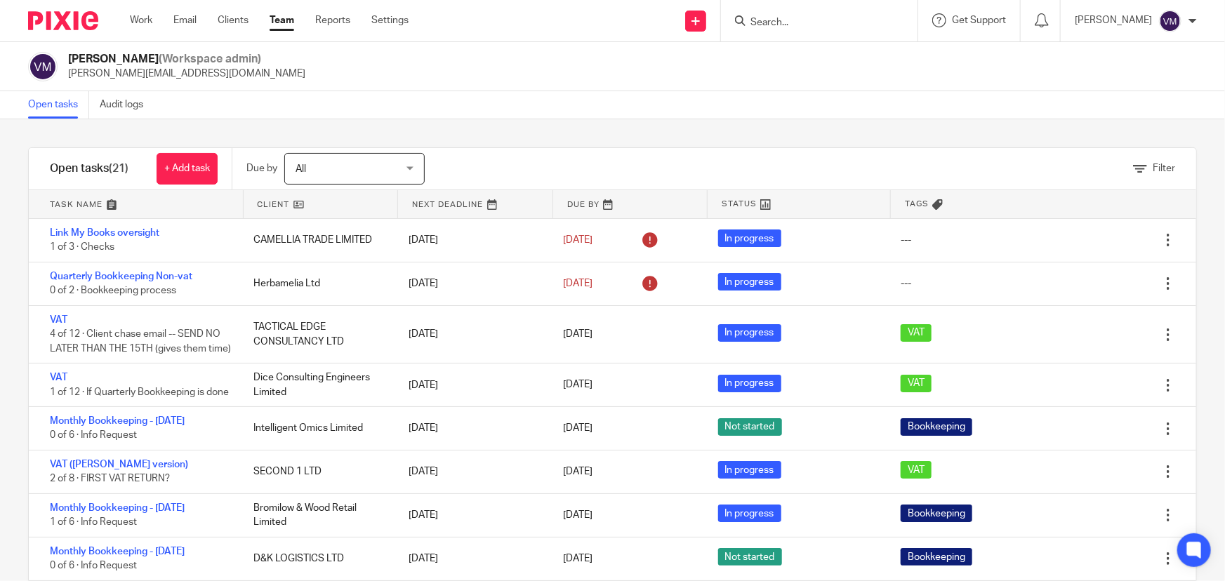
click at [792, 31] on div at bounding box center [819, 20] width 197 height 41
click at [792, 24] on input "Search" at bounding box center [812, 23] width 126 height 13
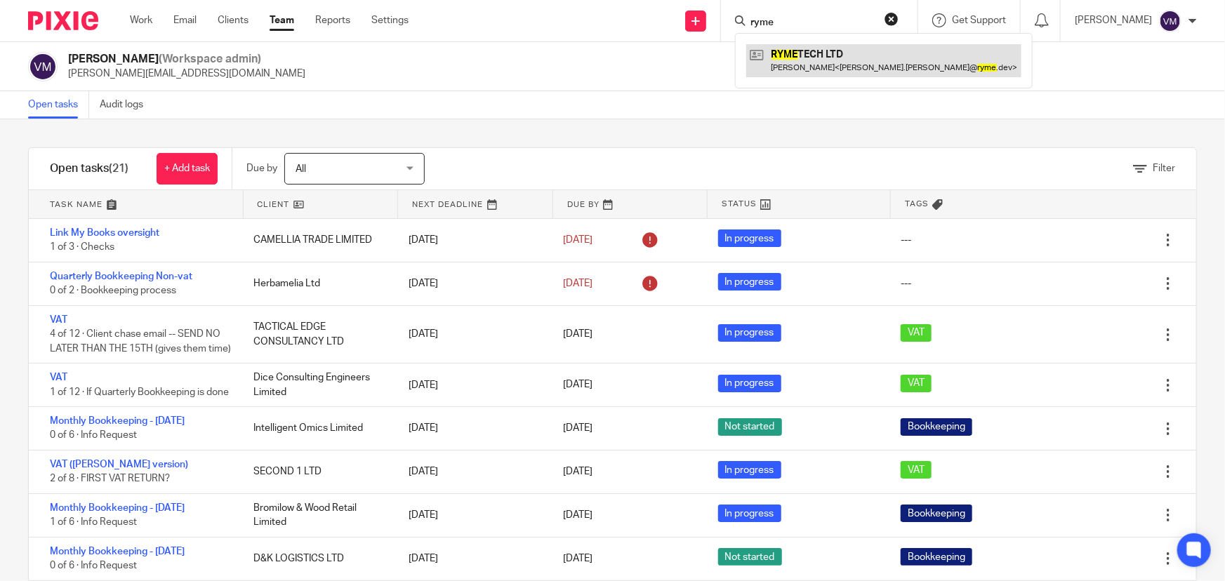
type input "ryme"
click at [840, 53] on link at bounding box center [883, 60] width 275 height 32
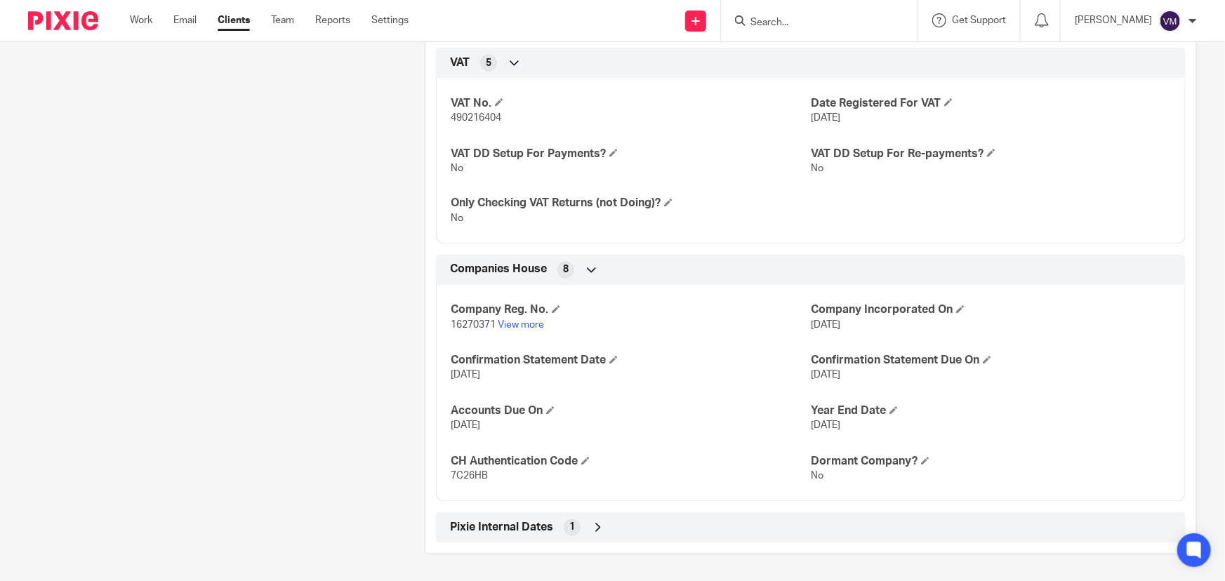
scroll to position [1104, 0]
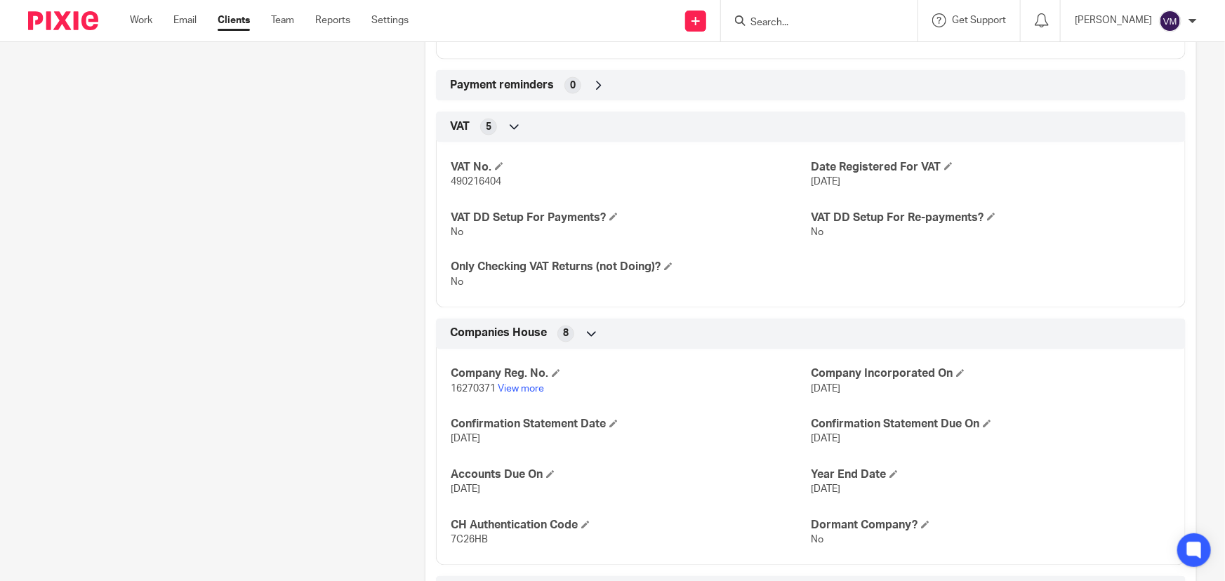
click at [480, 180] on span "490216404" at bounding box center [476, 182] width 51 height 10
copy span "490216404"
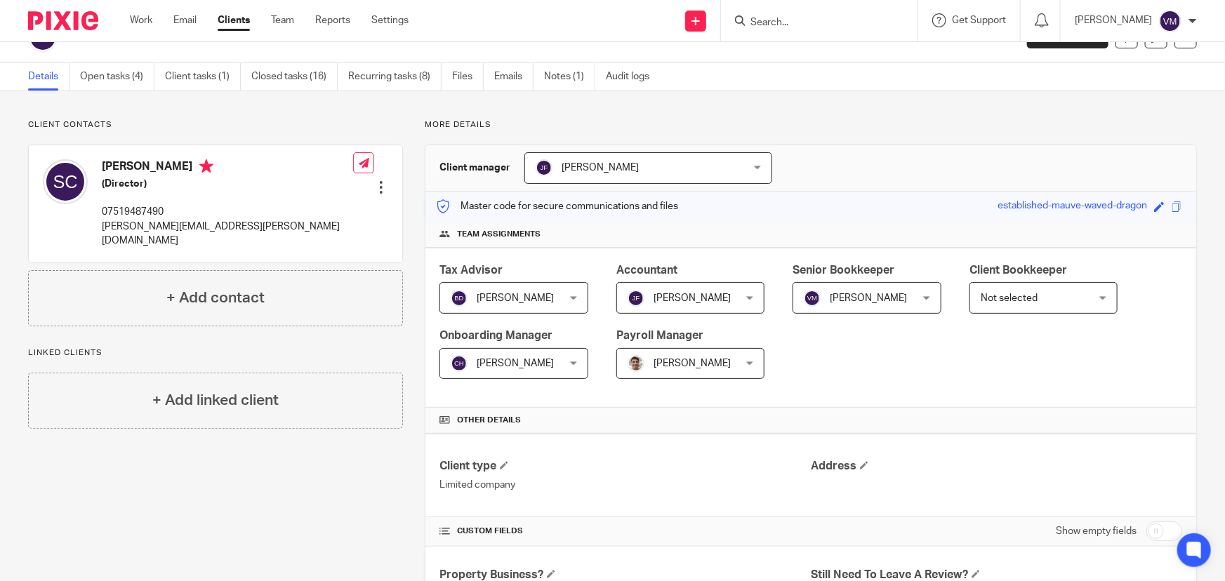
scroll to position [0, 0]
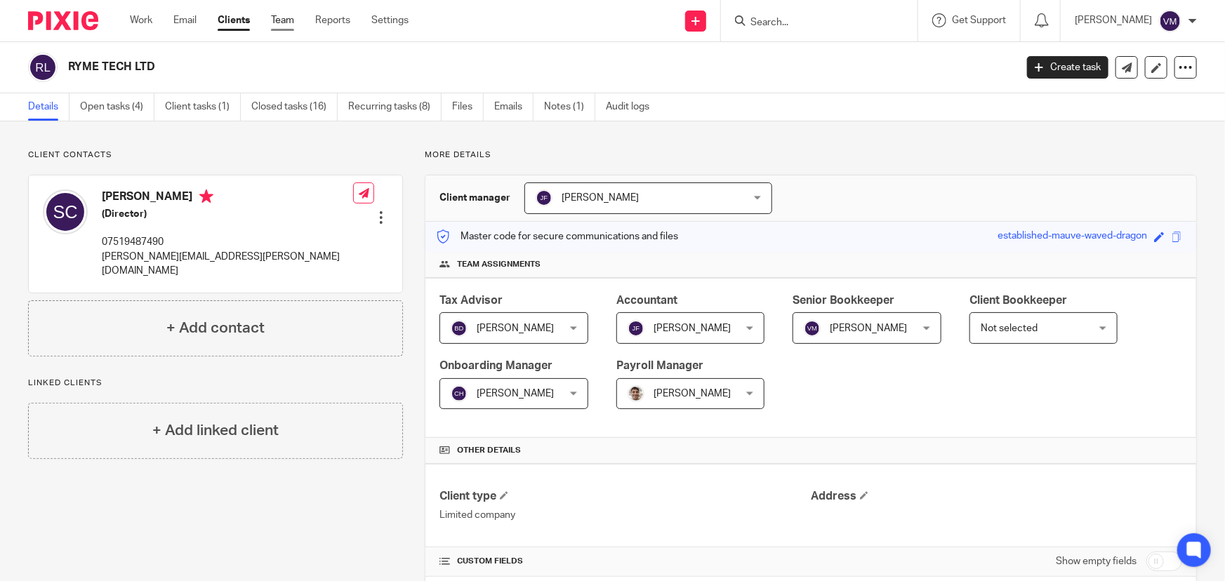
click at [290, 27] on link "Team" at bounding box center [282, 20] width 23 height 14
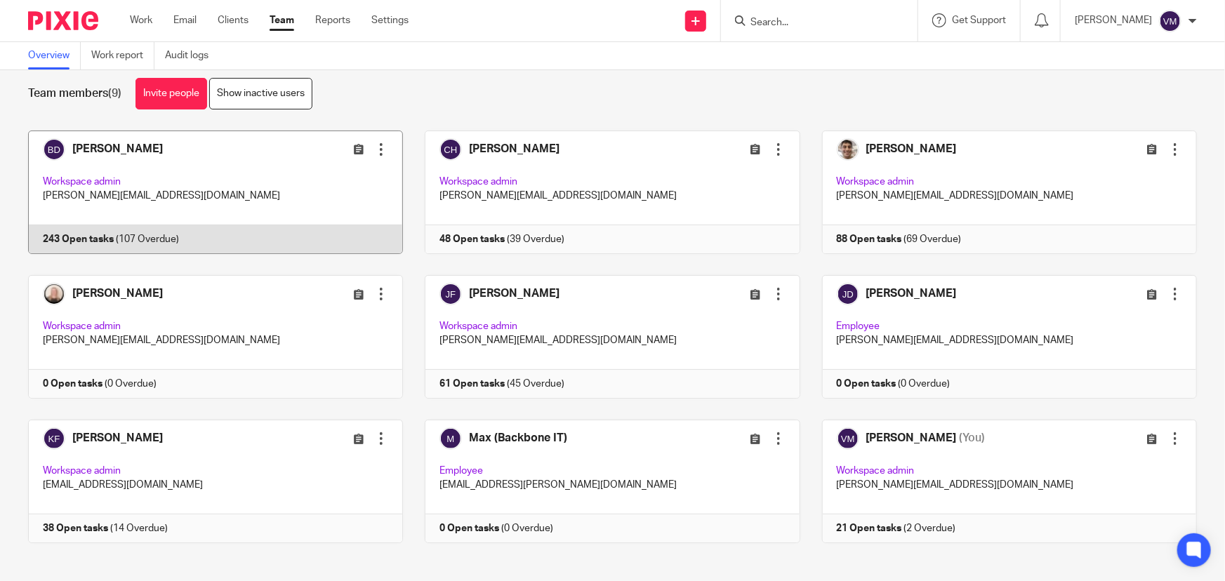
scroll to position [30, 0]
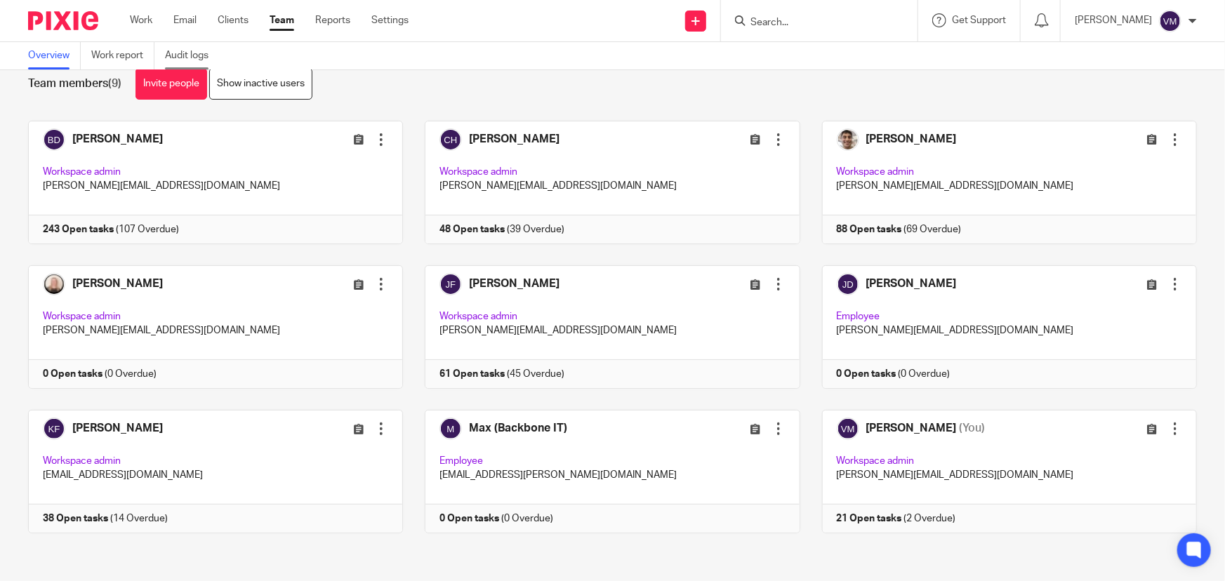
click at [197, 50] on link "Audit logs" at bounding box center [192, 55] width 54 height 27
